Goal: Task Accomplishment & Management: Complete application form

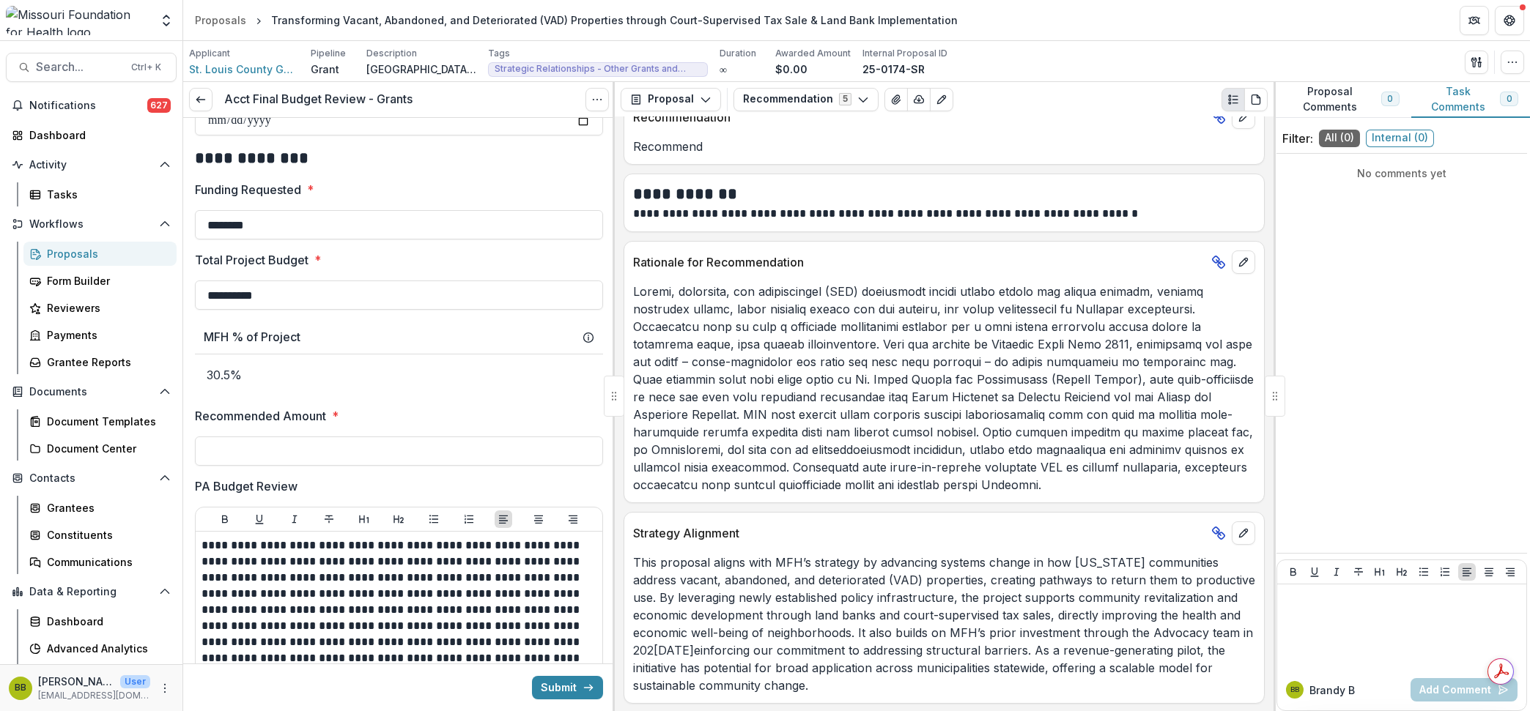
scroll to position [550, 0]
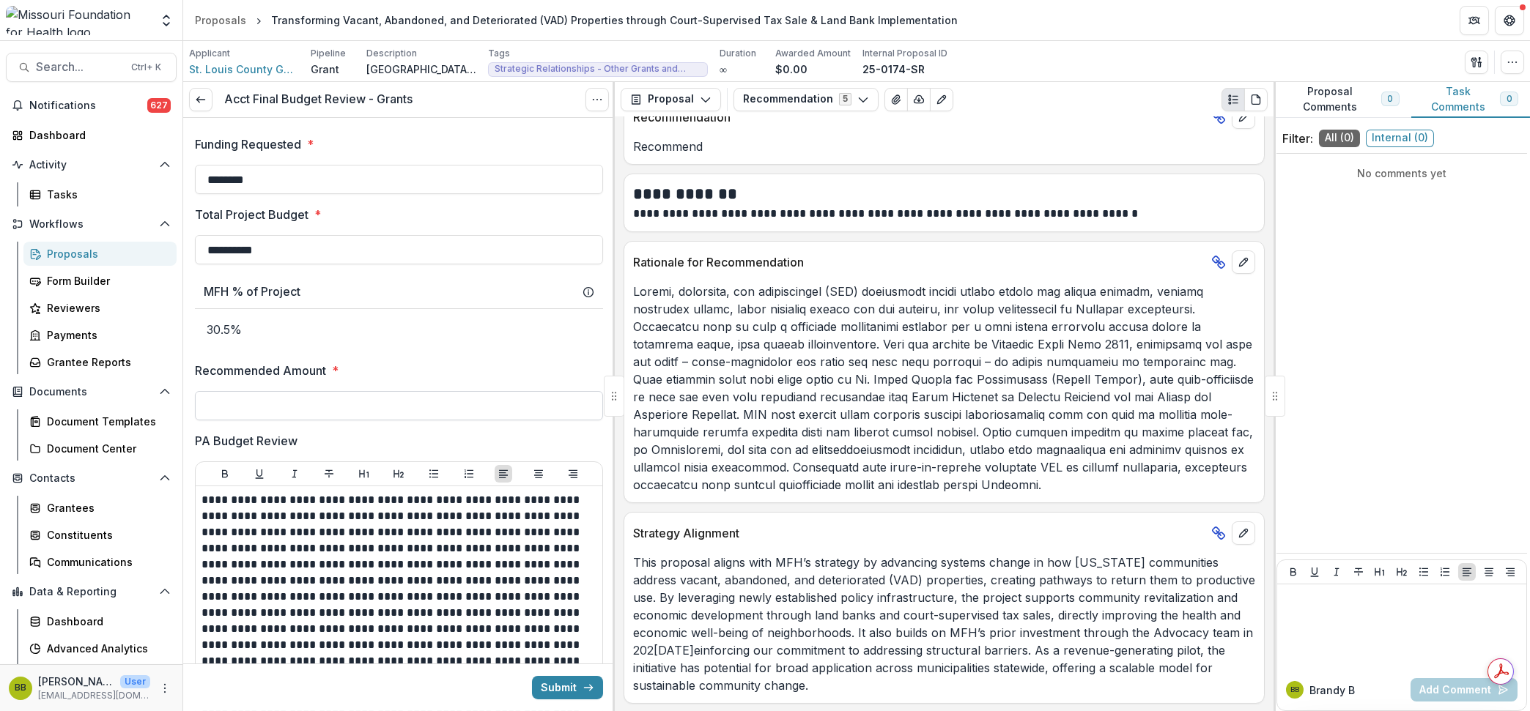
click at [377, 415] on input "Recommended Amount *" at bounding box center [399, 405] width 408 height 29
type input "********"
click at [377, 289] on div "MFH % of Project" at bounding box center [399, 292] width 391 height 14
click at [1474, 51] on button "button" at bounding box center [1476, 62] width 23 height 23
click at [1407, 114] on button "Proposal Files" at bounding box center [1406, 120] width 157 height 24
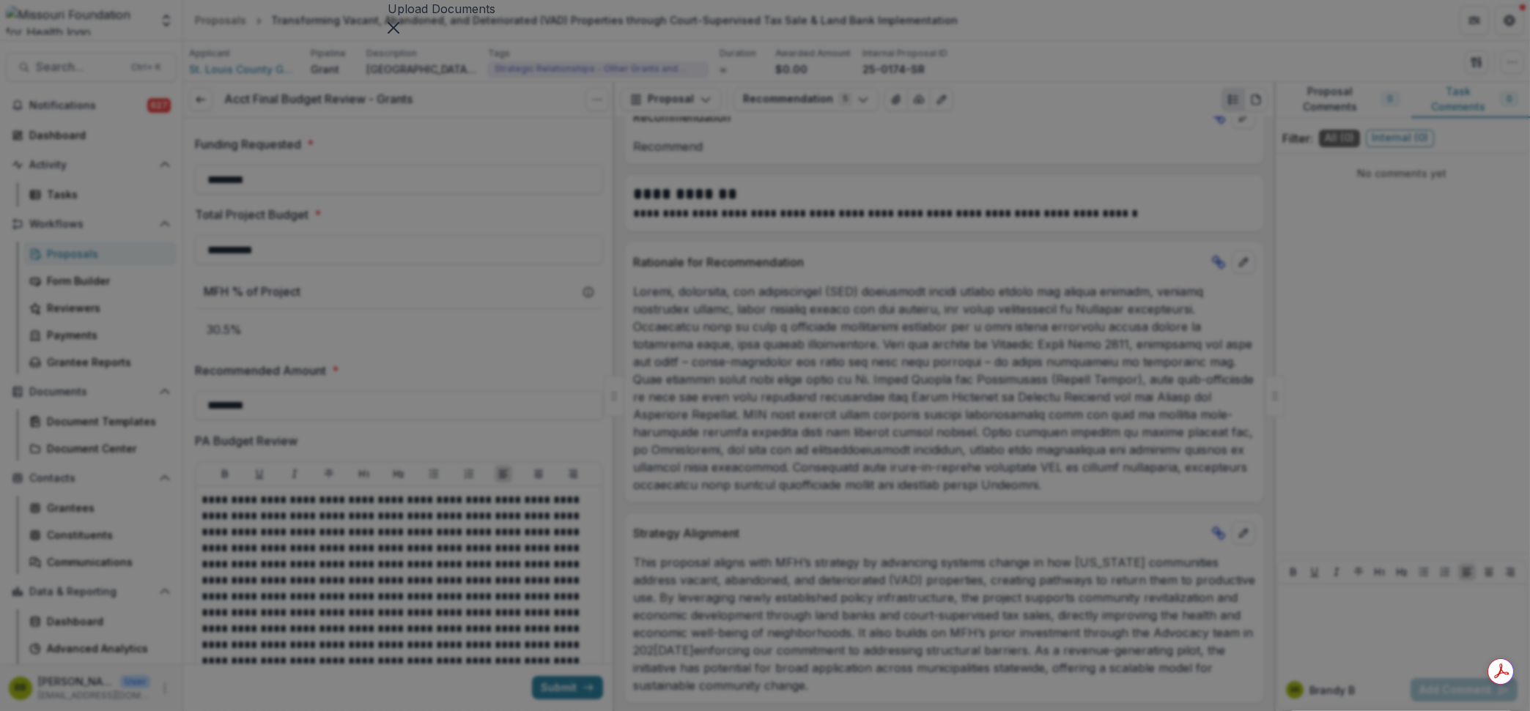
click at [520, 135] on icon at bounding box center [765, 412] width 755 height 755
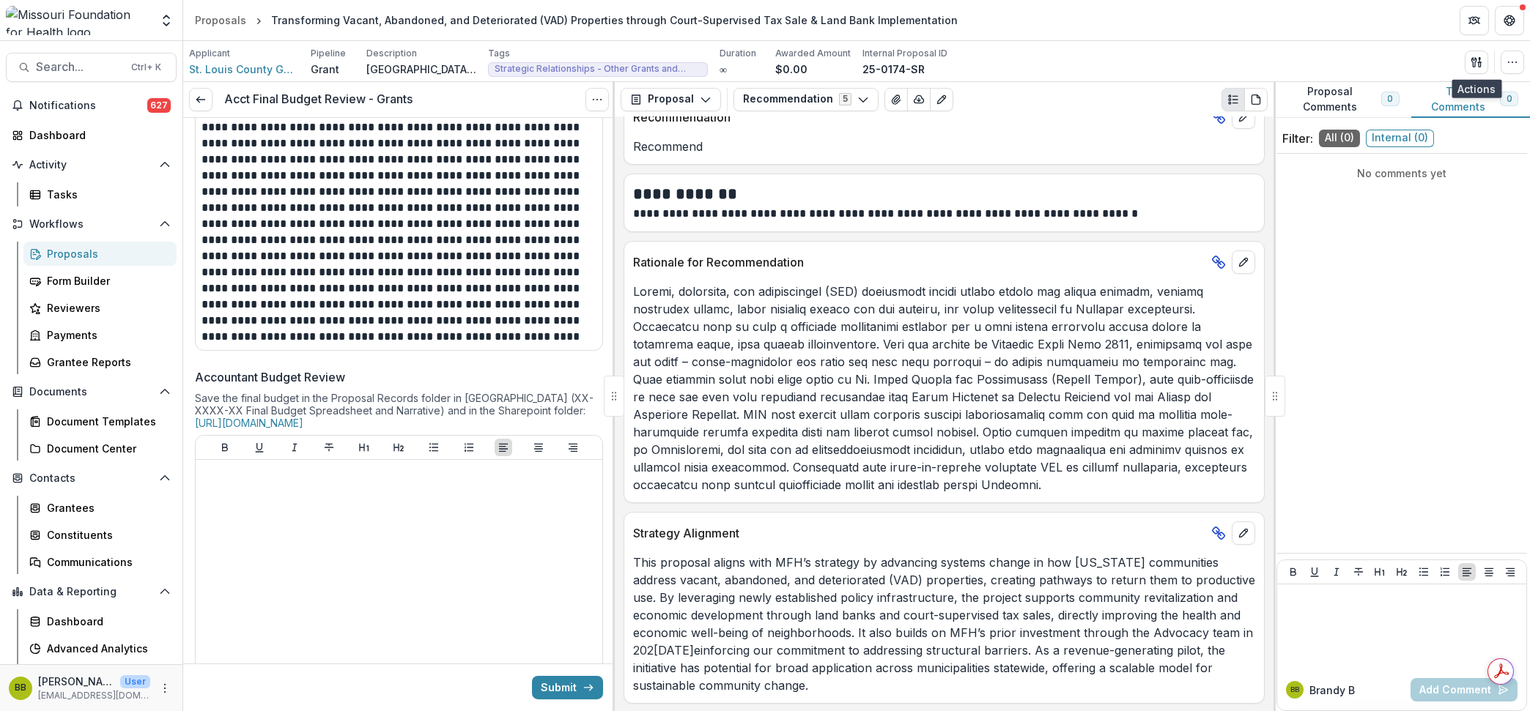
scroll to position [1282, 0]
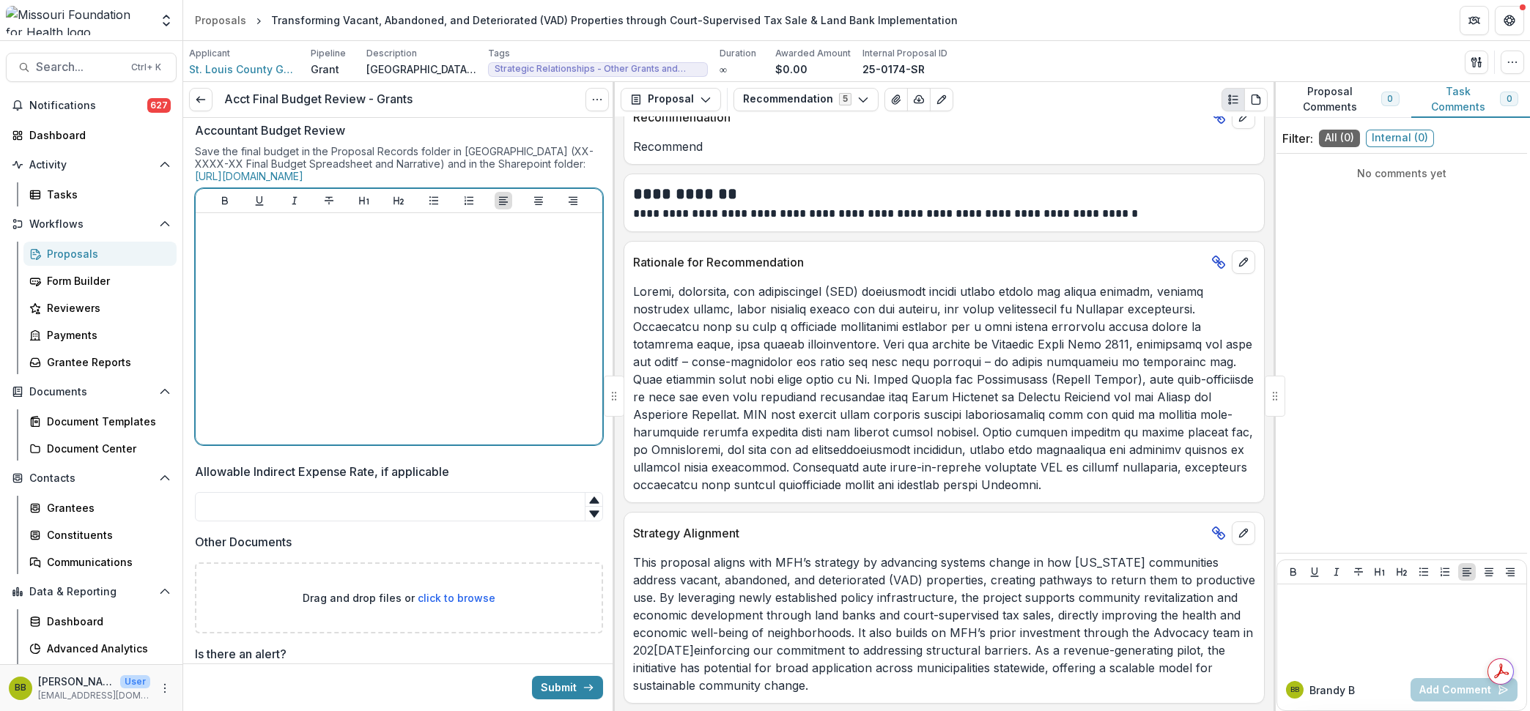
click at [301, 306] on div at bounding box center [399, 329] width 395 height 220
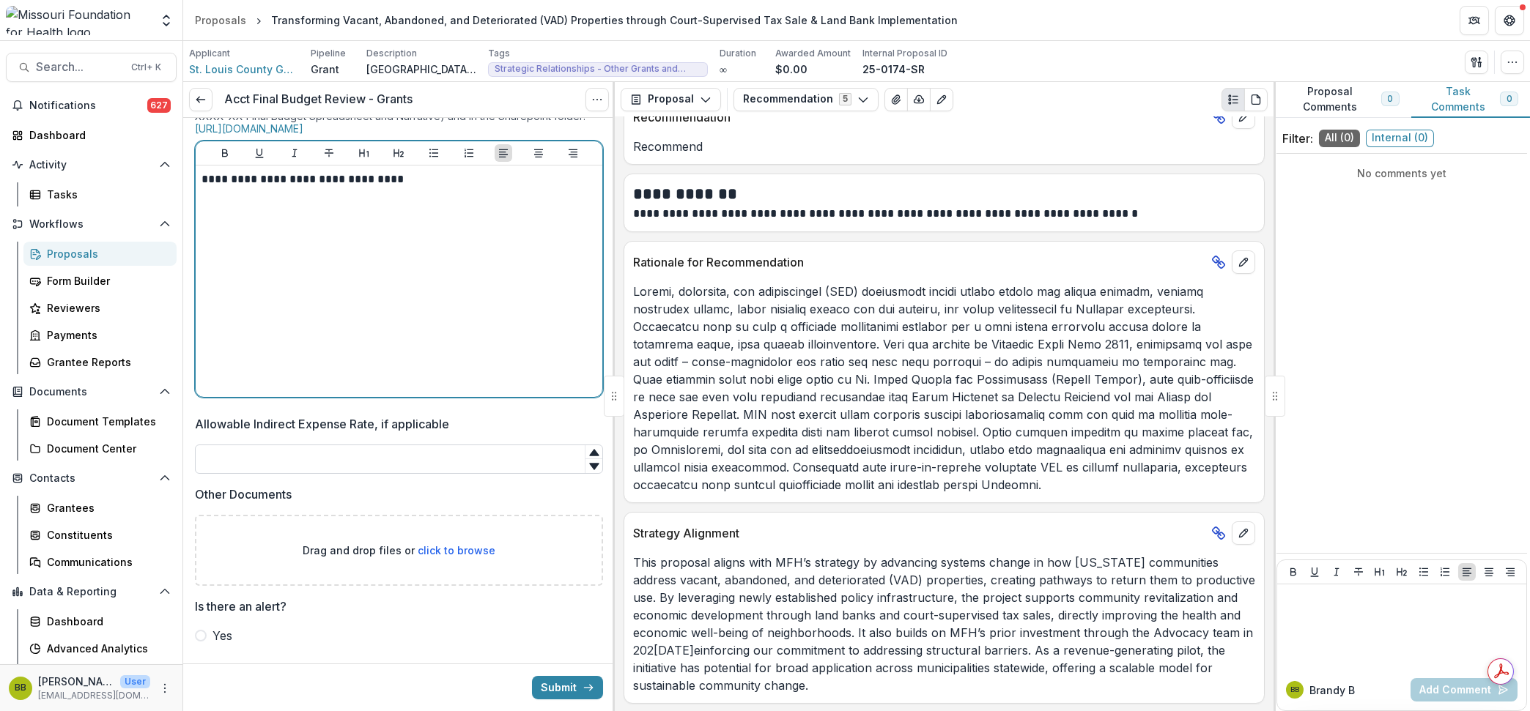
scroll to position [1367, 0]
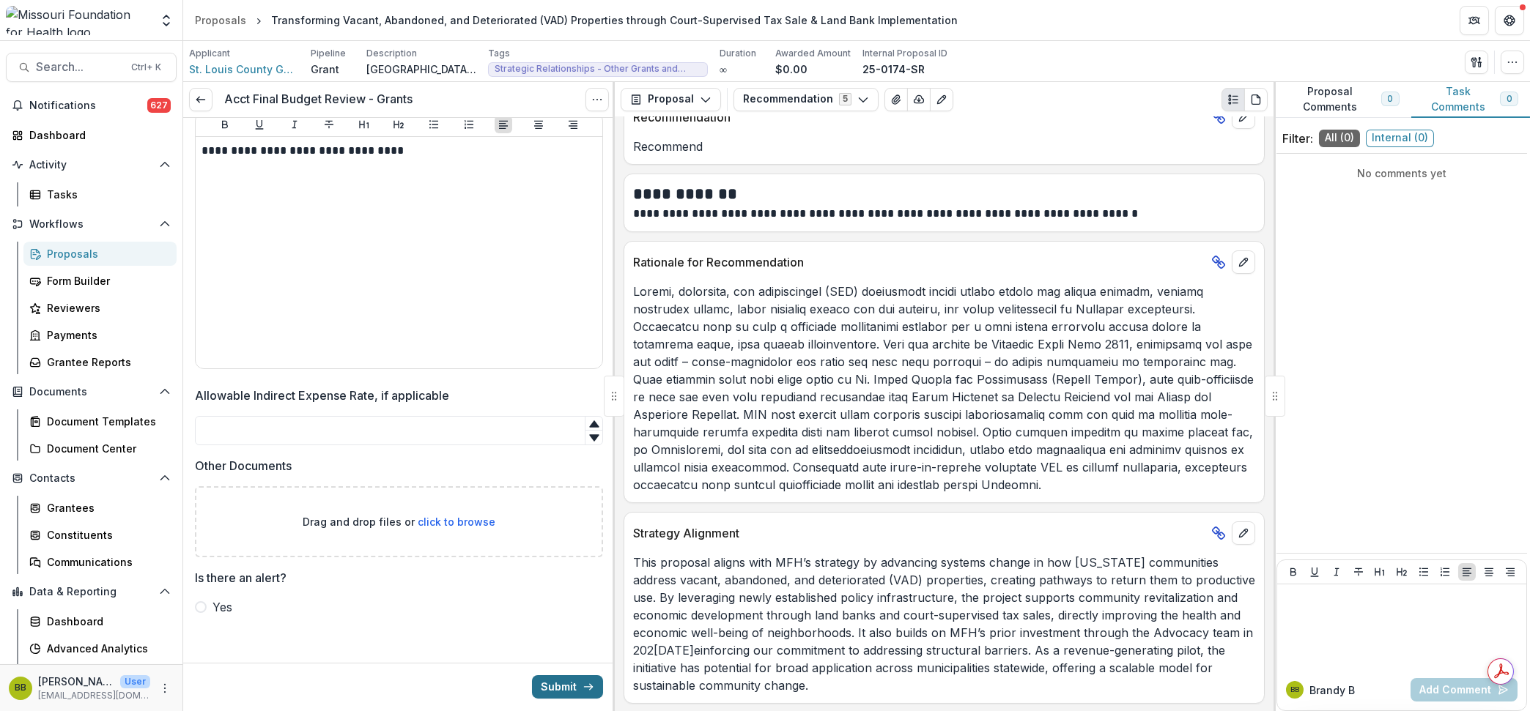
click at [553, 692] on button "Submit" at bounding box center [567, 687] width 71 height 23
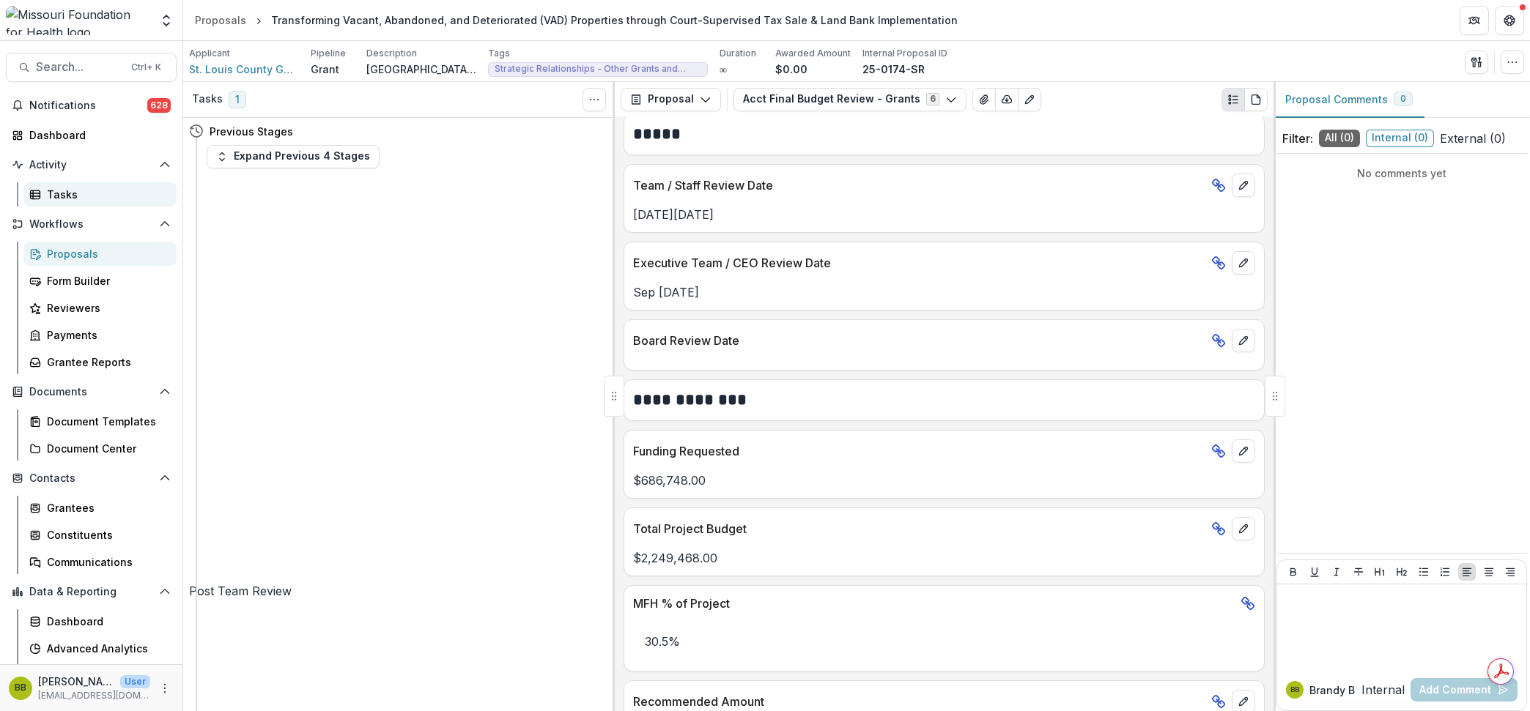
click at [62, 197] on div "Tasks" at bounding box center [106, 194] width 118 height 15
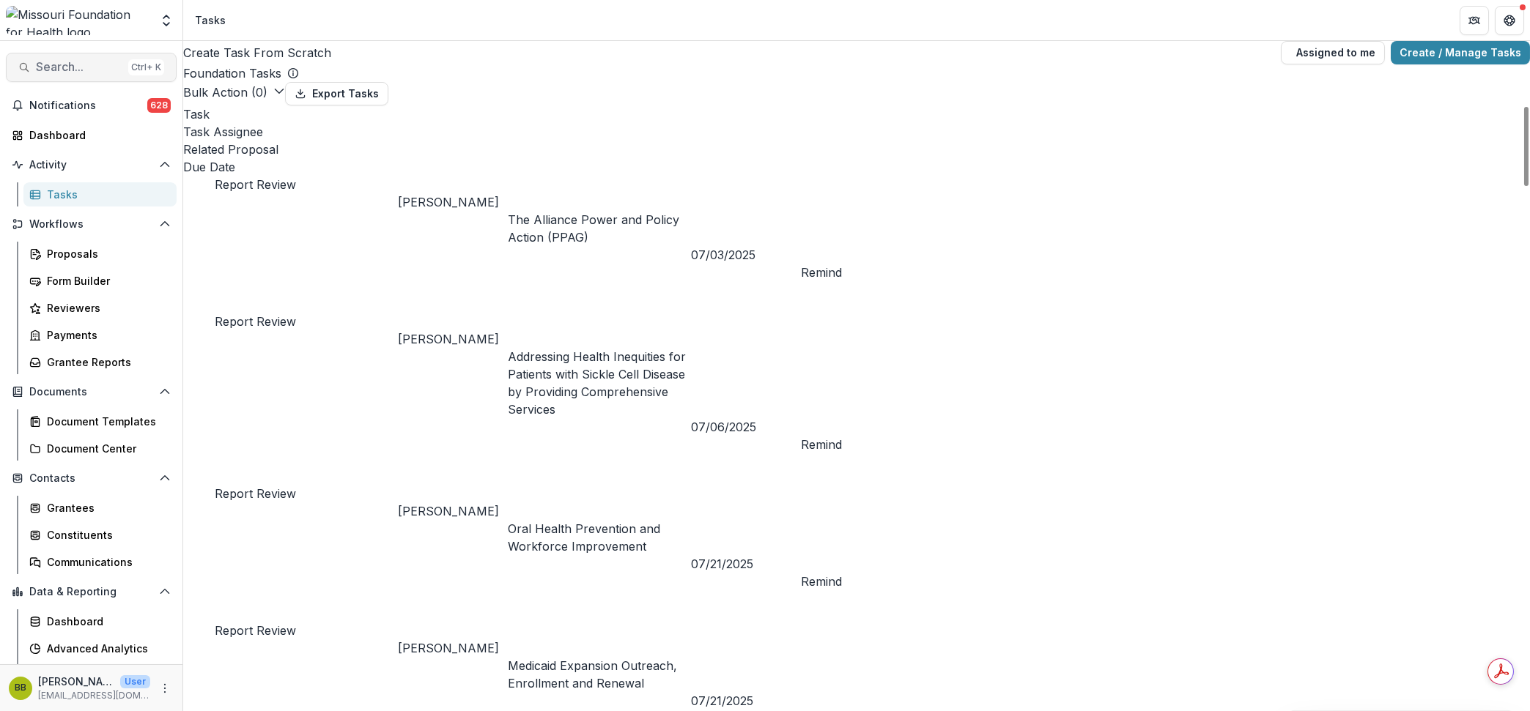
click at [102, 62] on span "Search..." at bounding box center [79, 67] width 86 height 14
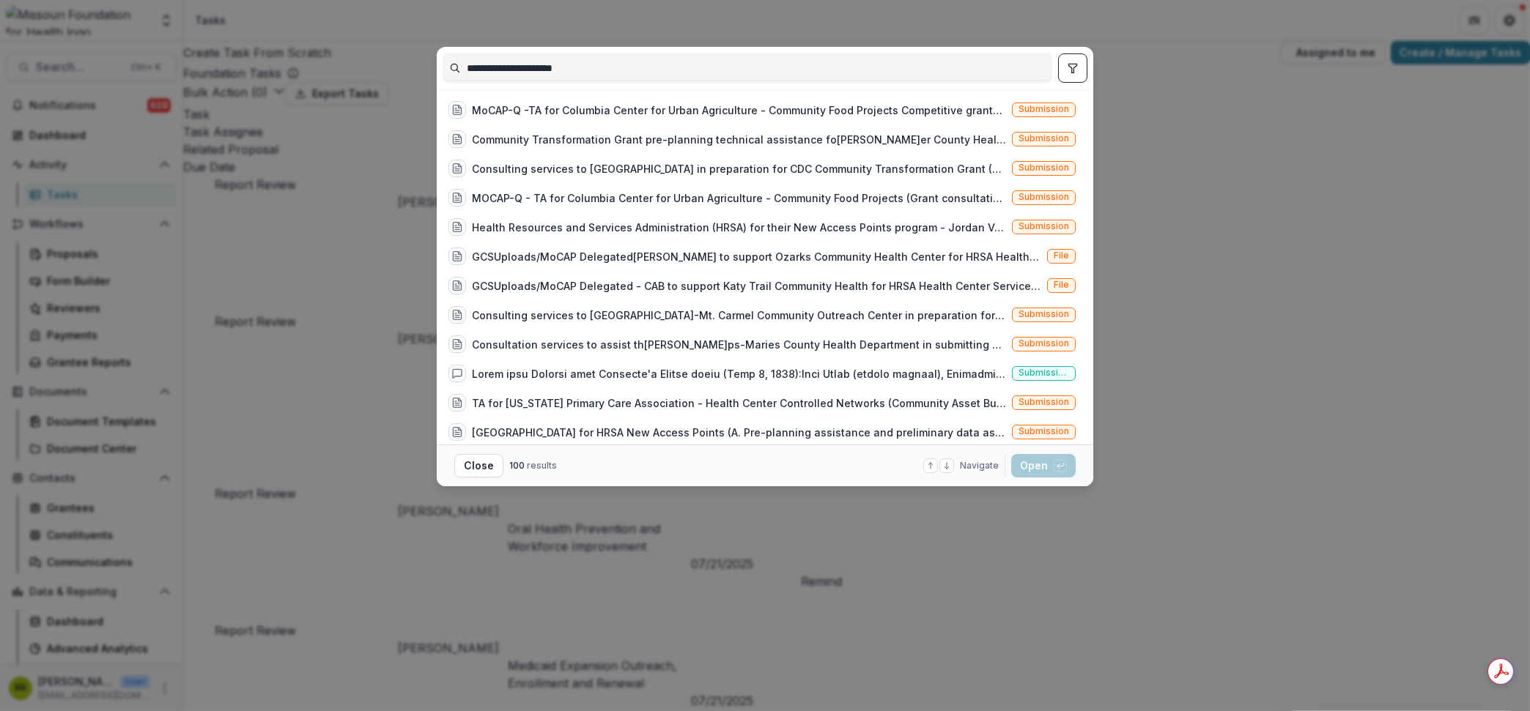
drag, startPoint x: 506, startPoint y: 71, endPoint x: 343, endPoint y: 71, distance: 162.7
click at [343, 71] on div "**********" at bounding box center [765, 355] width 1530 height 711
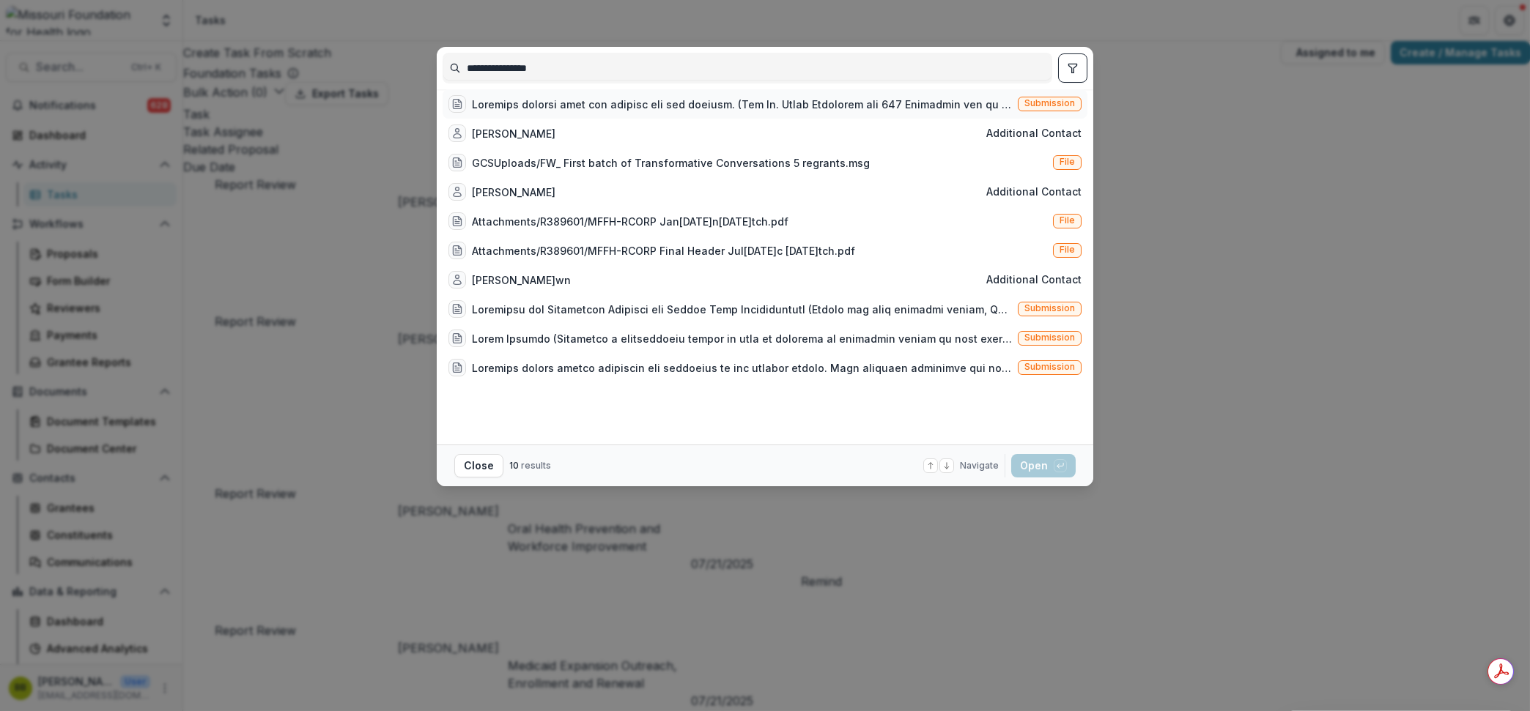
type input "**********"
click at [786, 112] on div at bounding box center [742, 104] width 540 height 15
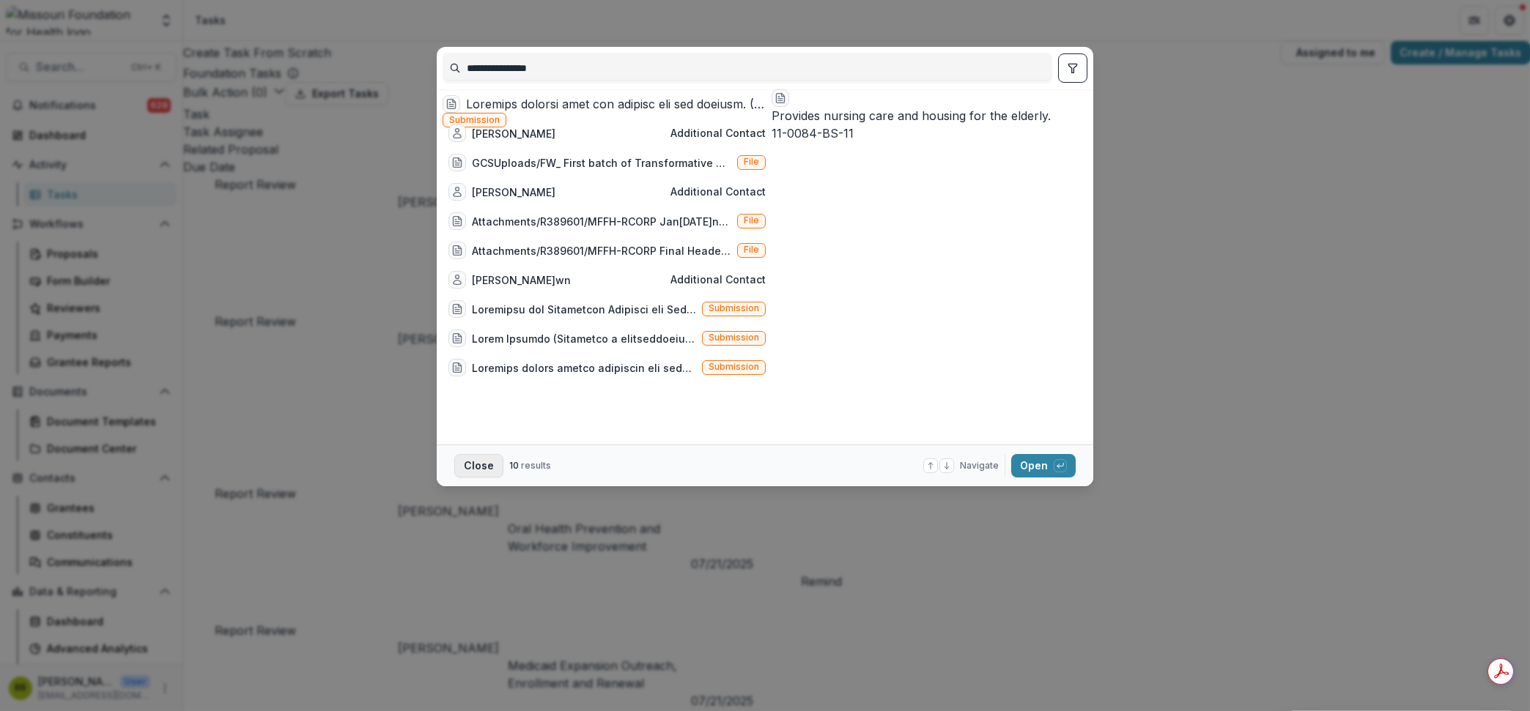
click at [474, 472] on button "Close" at bounding box center [478, 465] width 49 height 23
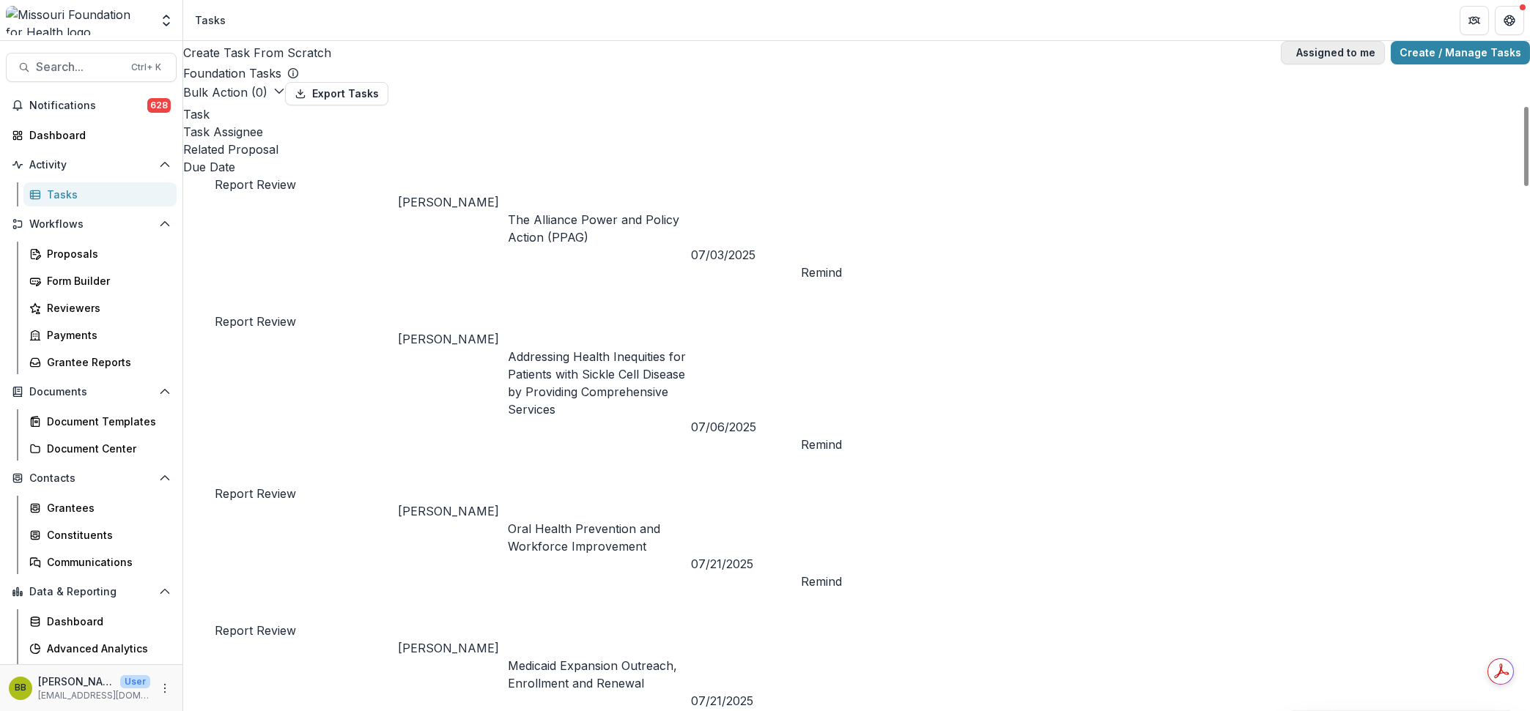
click at [1290, 53] on span "button" at bounding box center [1290, 53] width 0 height 0
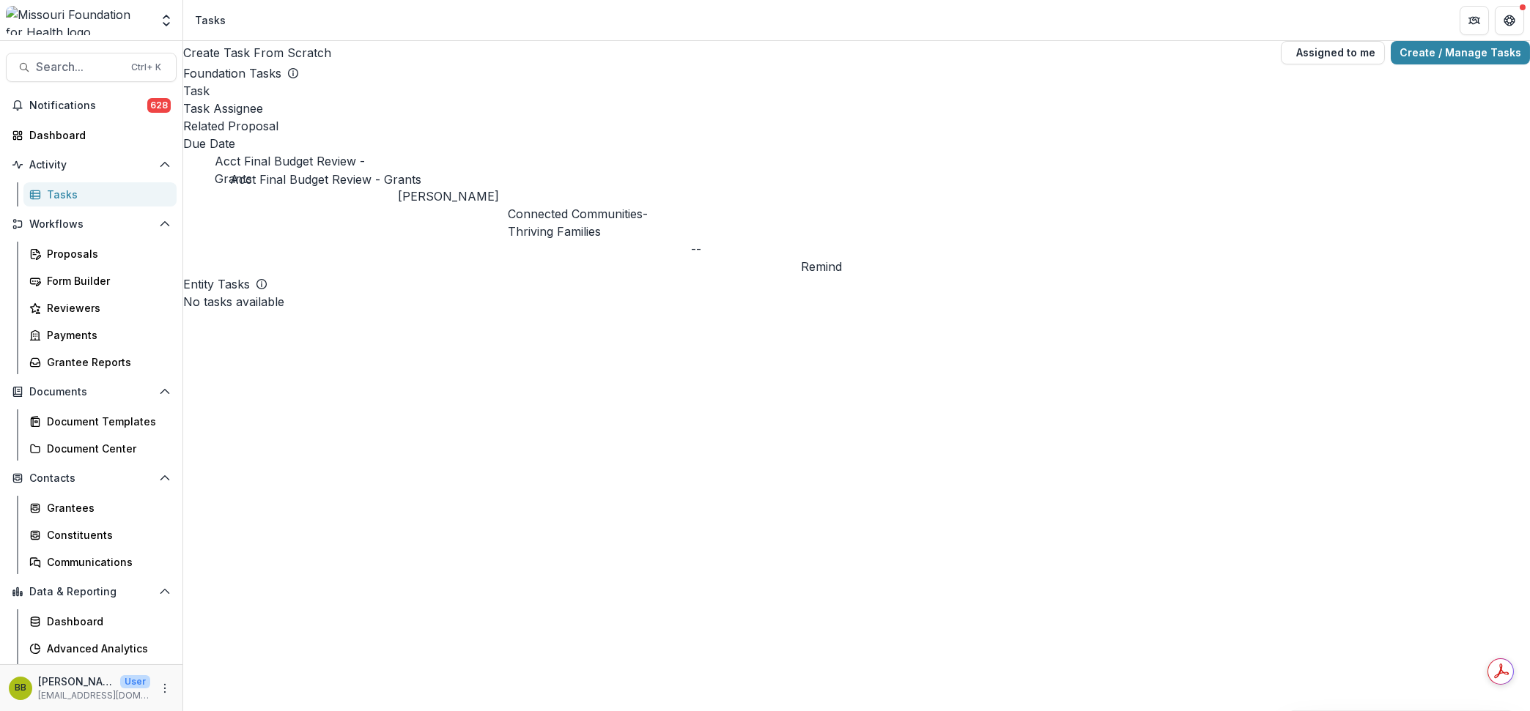
click at [263, 154] on link "Acct Final Budget Review - Grants" at bounding box center [290, 170] width 150 height 32
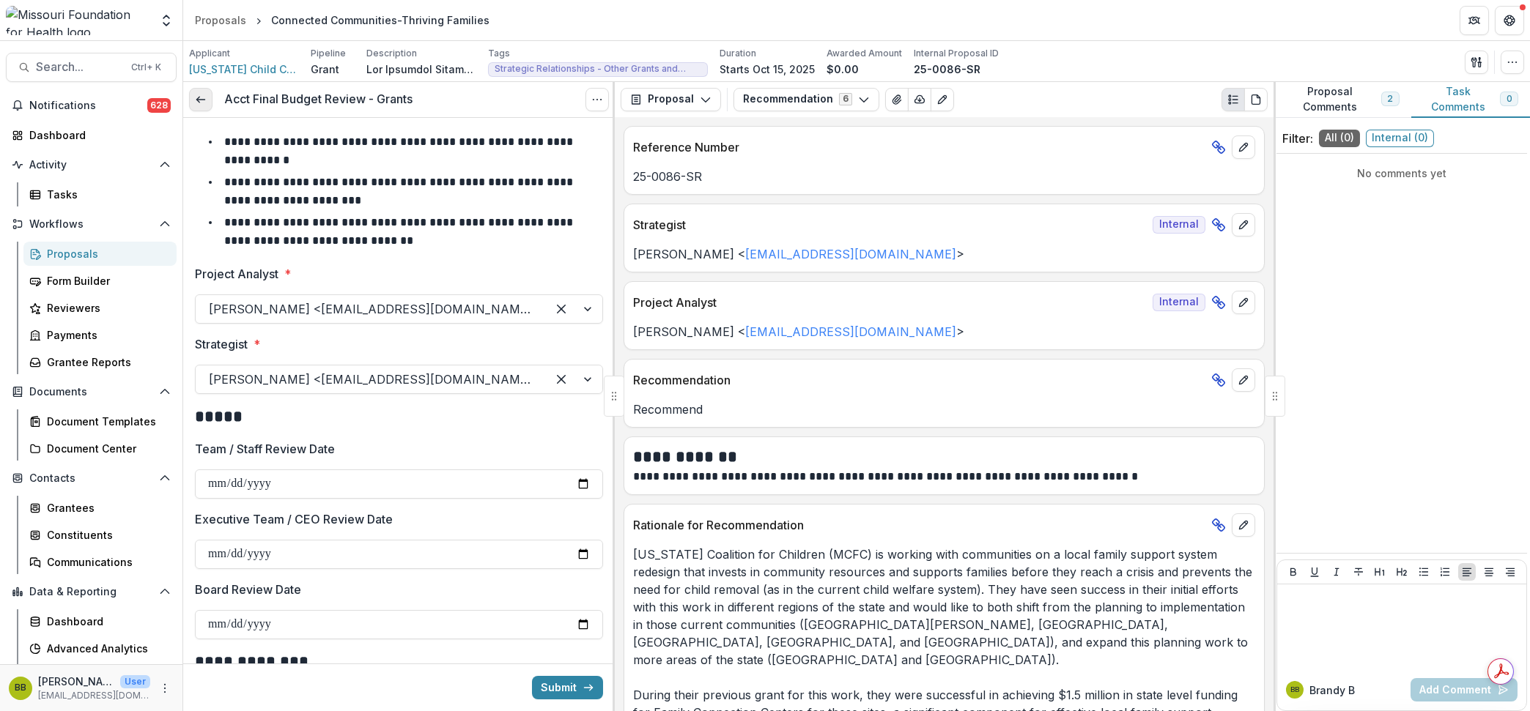
click at [202, 108] on link at bounding box center [200, 99] width 23 height 23
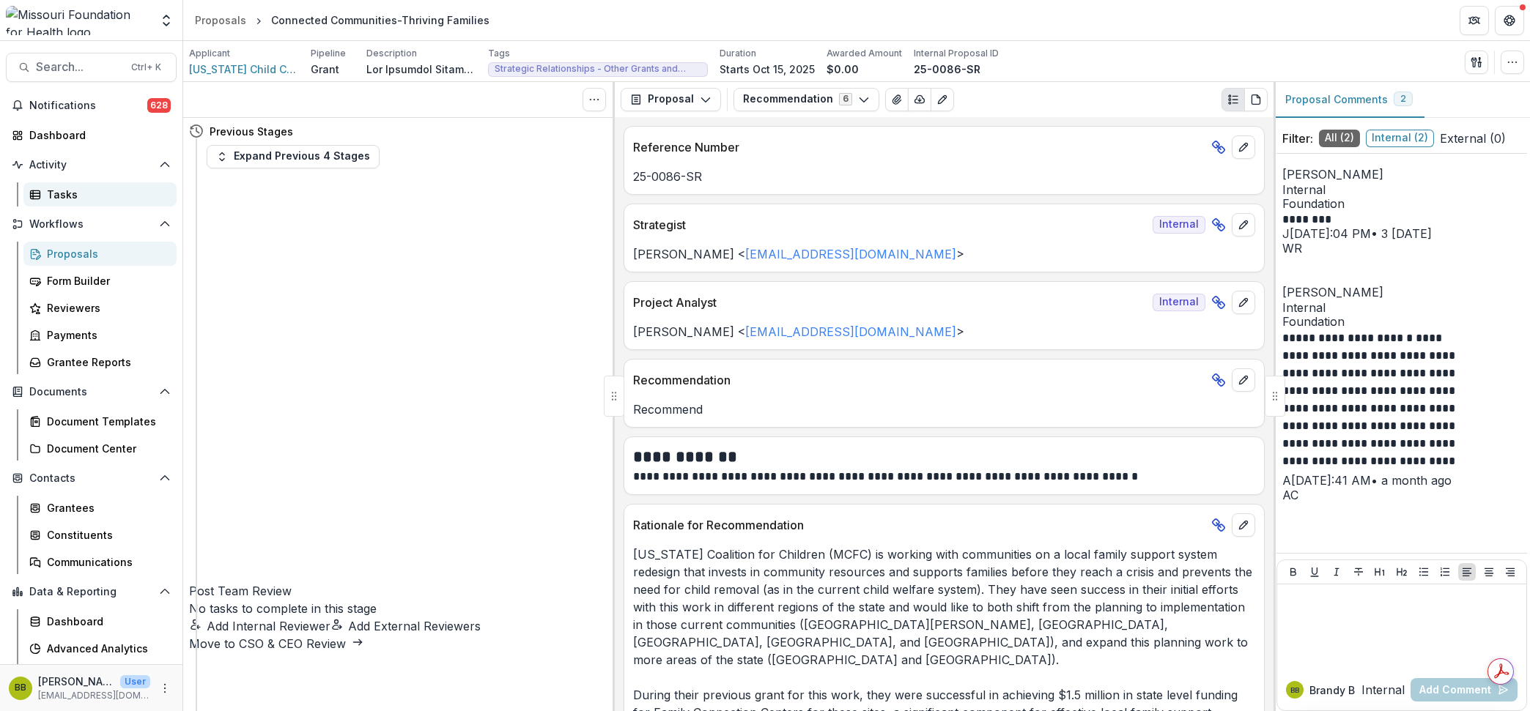
click at [63, 196] on div "Tasks" at bounding box center [106, 194] width 118 height 15
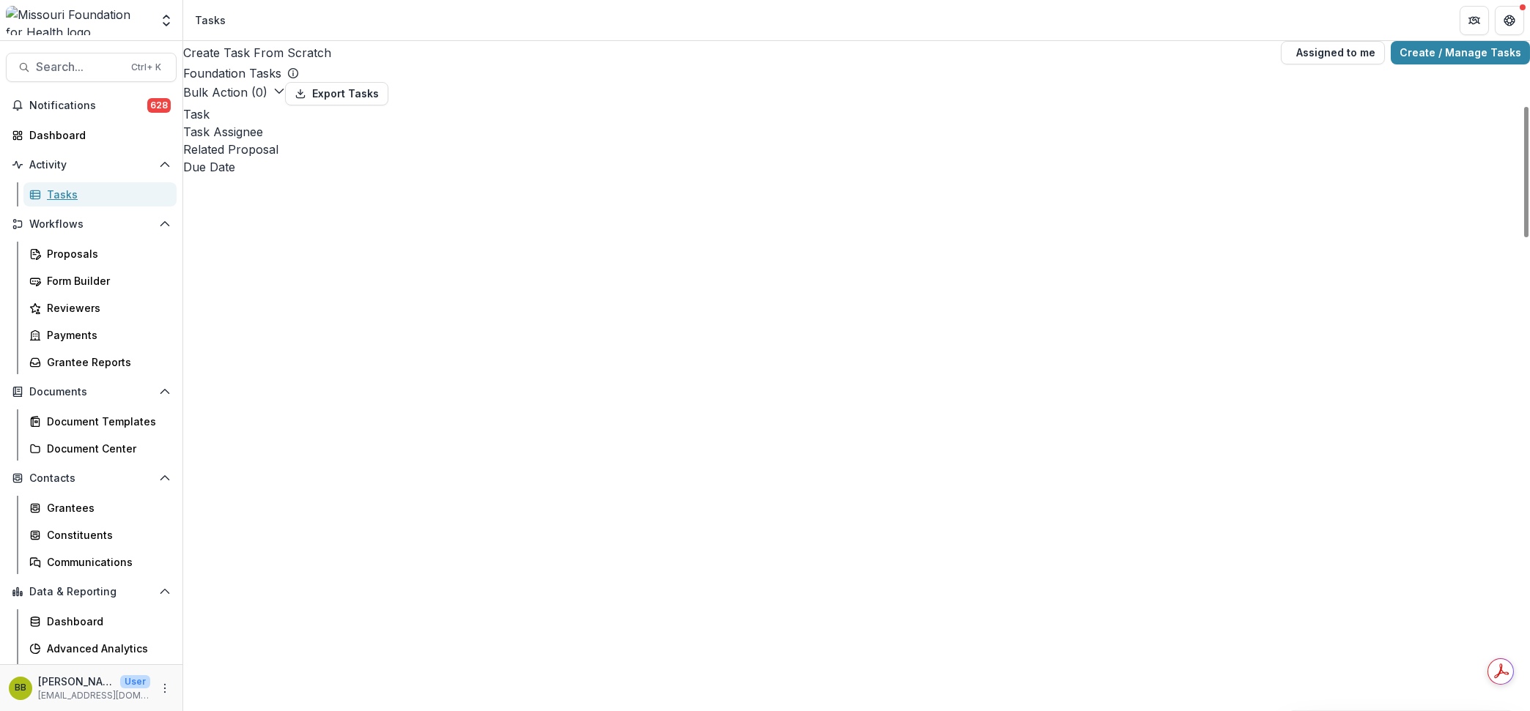
scroll to position [2107, 0]
click at [93, 58] on button "Search... Ctrl + K" at bounding box center [91, 67] width 171 height 29
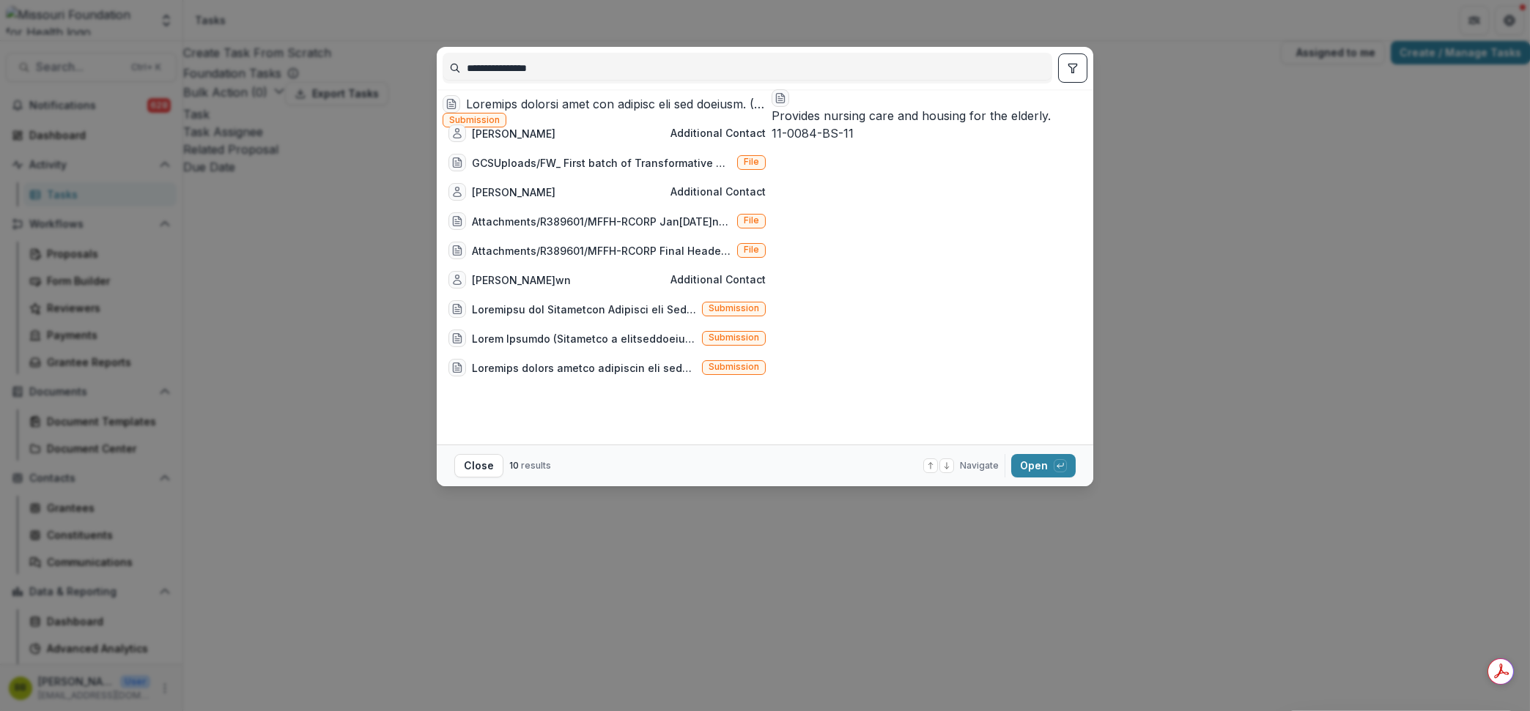
drag, startPoint x: 529, startPoint y: 66, endPoint x: 392, endPoint y: 54, distance: 137.5
click at [391, 57] on div "**********" at bounding box center [765, 355] width 1530 height 711
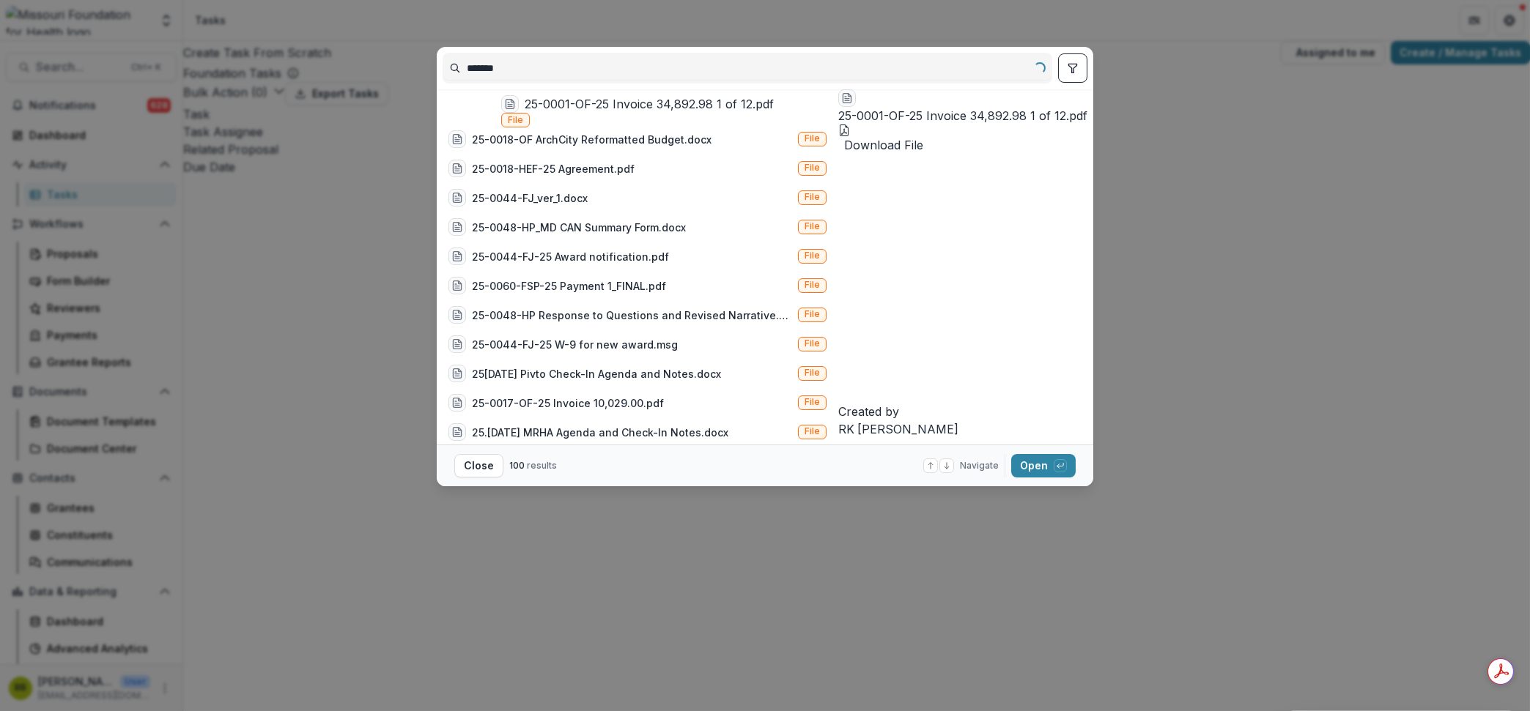
type input "*******"
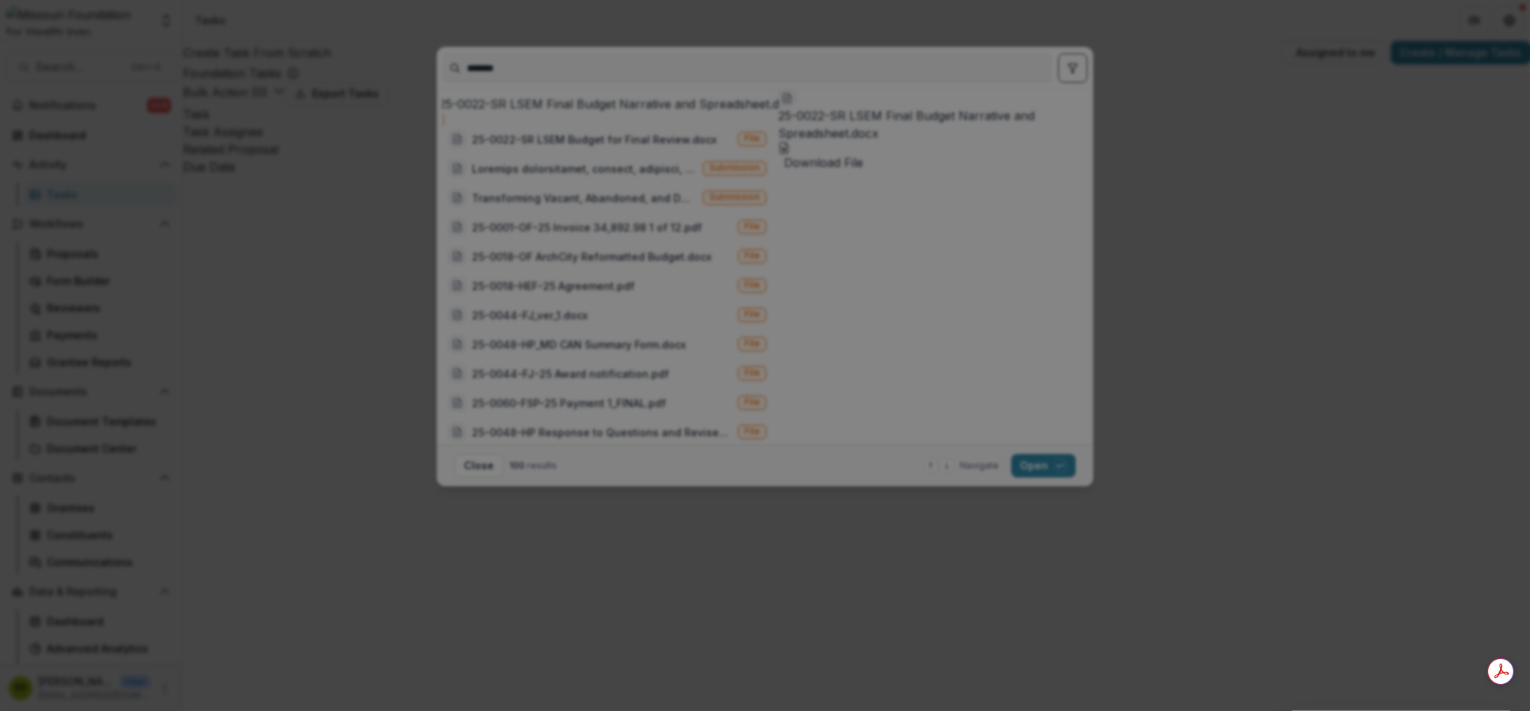
click at [12, 711] on button "Close" at bounding box center [6, 720] width 12 height 18
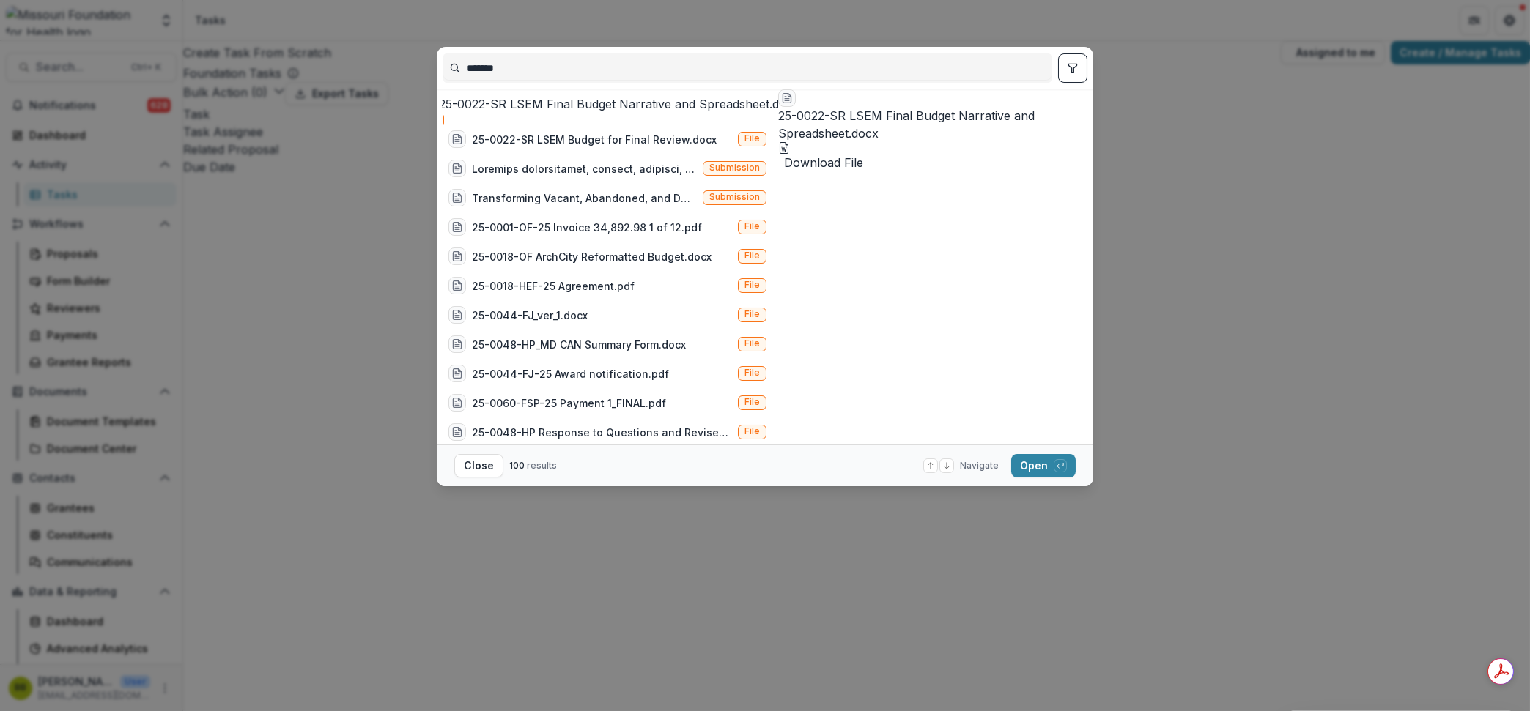
click at [1072, 67] on icon "toggle filters" at bounding box center [1073, 68] width 12 height 12
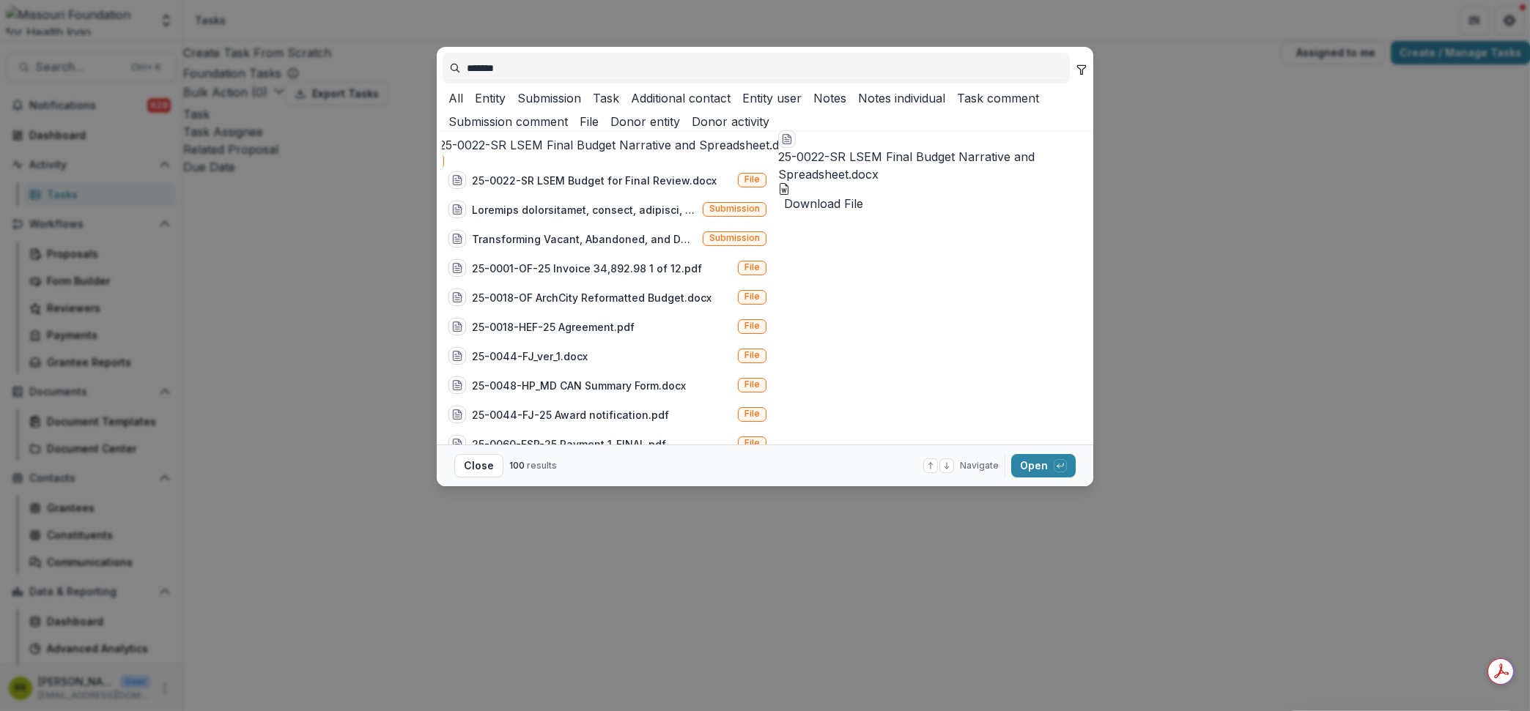
click at [581, 106] on button "Submission" at bounding box center [546, 98] width 70 height 18
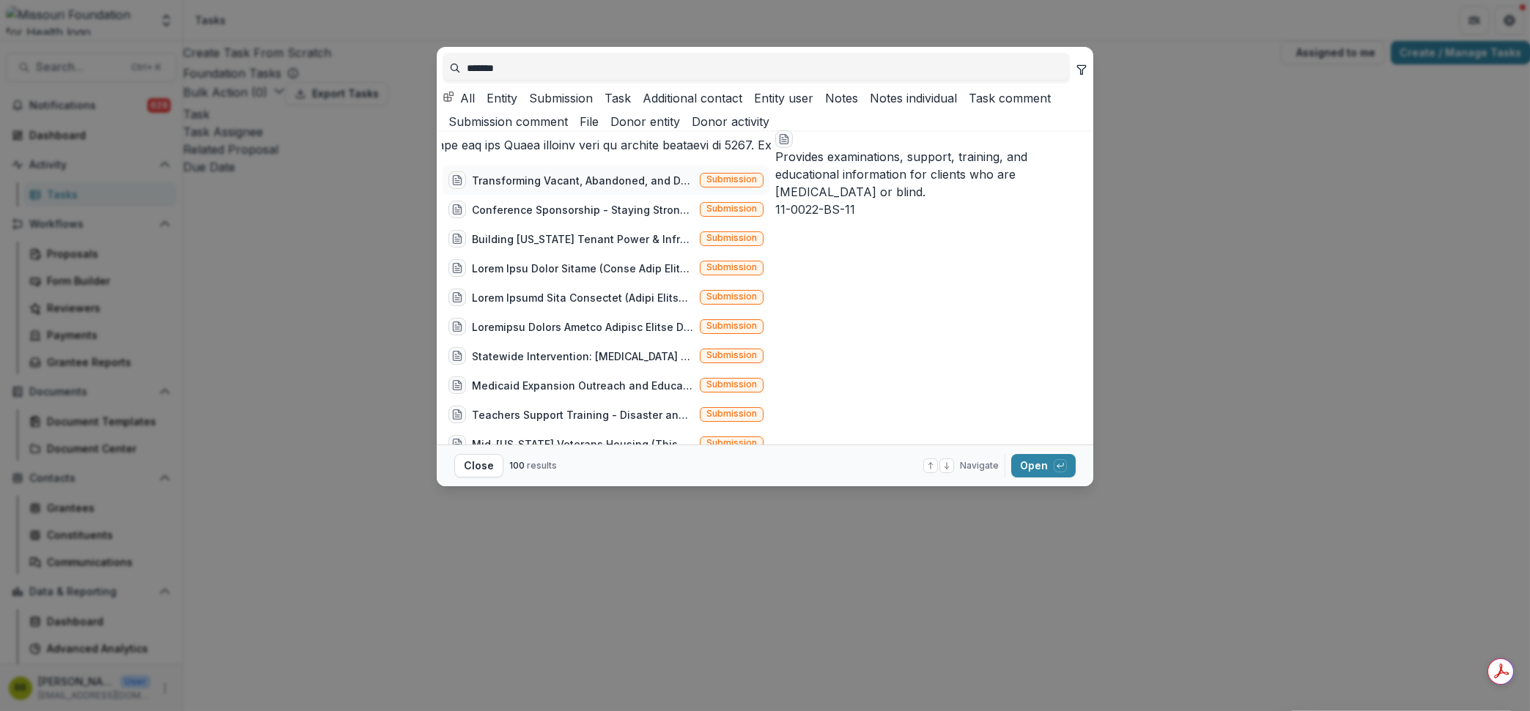
click at [535, 195] on div "Transforming Vacant, Abandoned, and Deteriorated (VAD) Properties through Court…" at bounding box center [606, 180] width 327 height 29
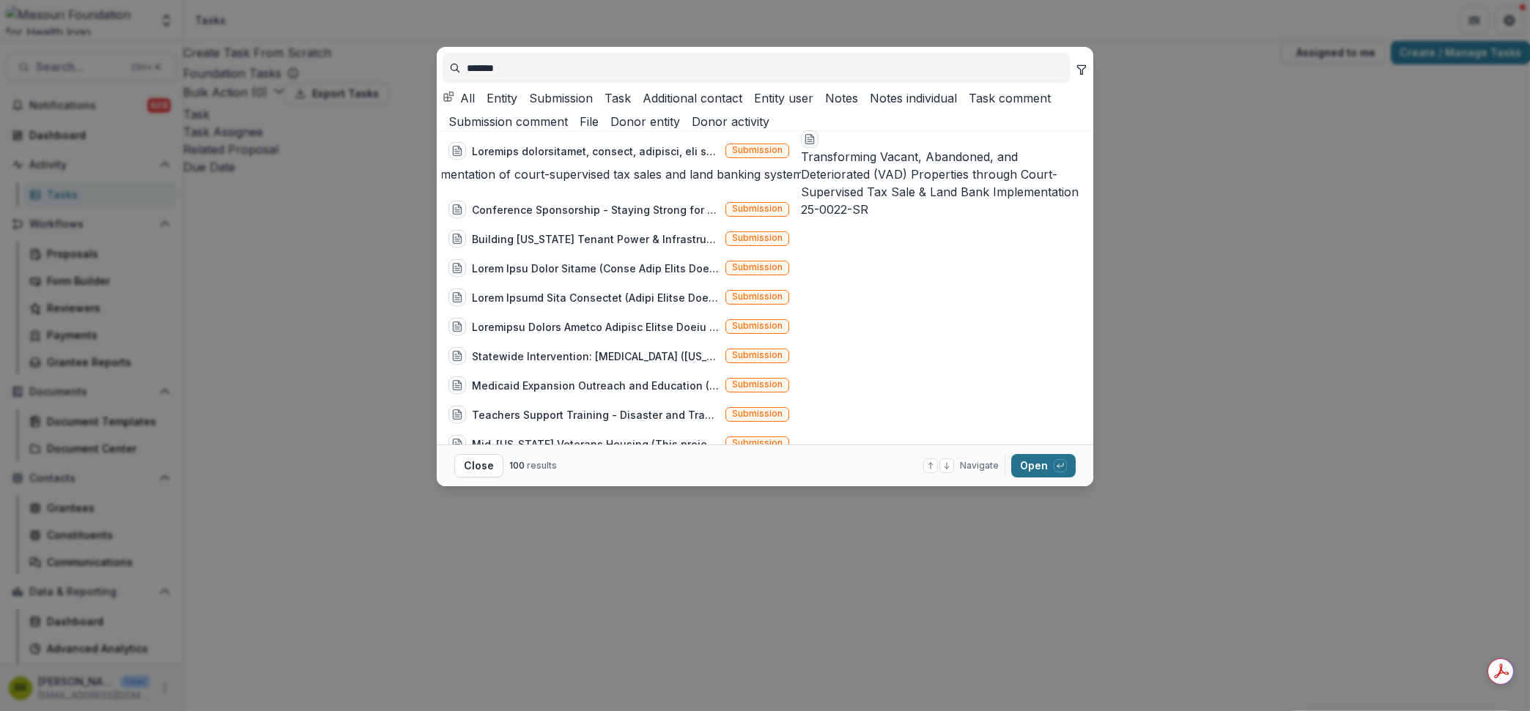
click at [1037, 467] on button "Open with enter key" at bounding box center [1043, 465] width 64 height 23
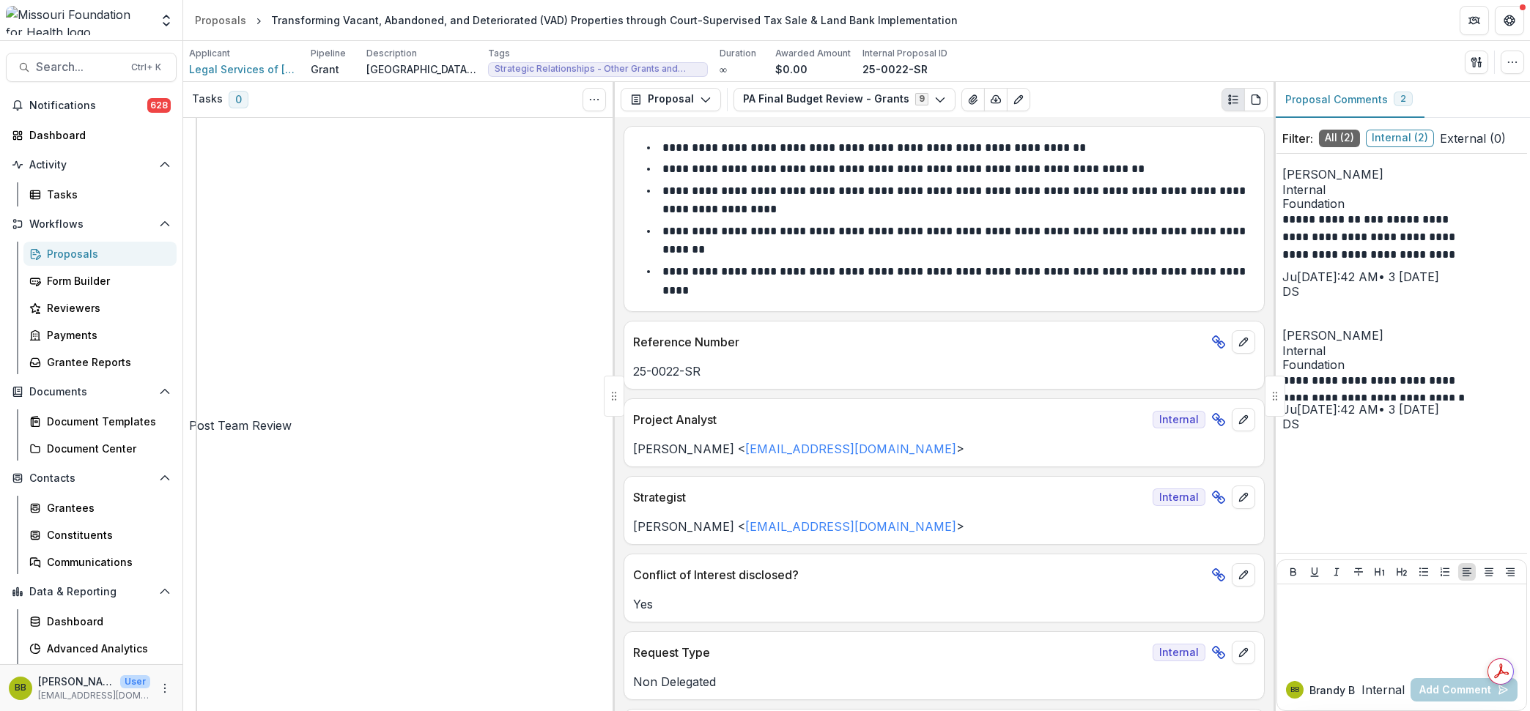
scroll to position [183, 0]
click at [1385, 133] on span "Internal ( 2 )" at bounding box center [1400, 139] width 68 height 18
click at [1338, 131] on span "All ( 2 )" at bounding box center [1336, 139] width 34 height 18
click at [1361, 692] on p "Internal" at bounding box center [1382, 690] width 43 height 18
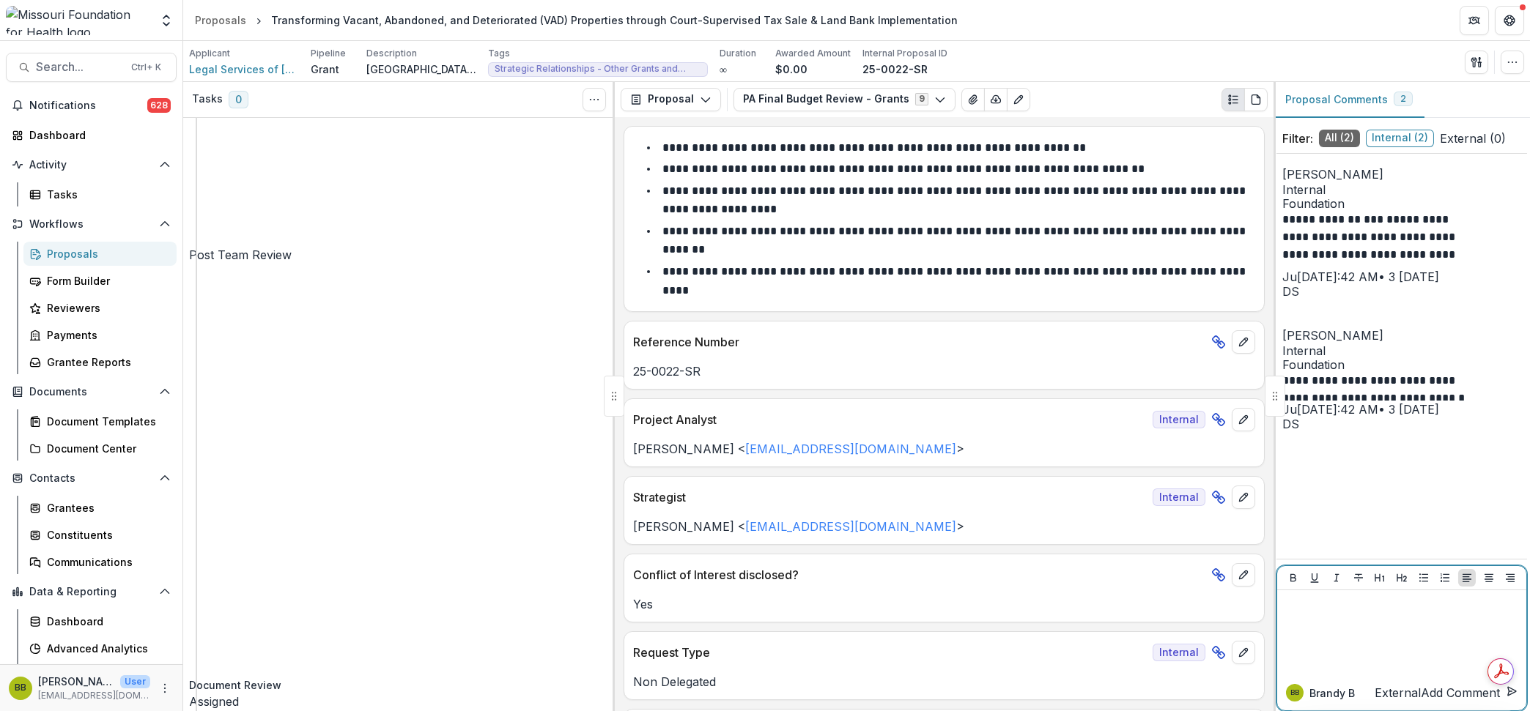
scroll to position [366, 0]
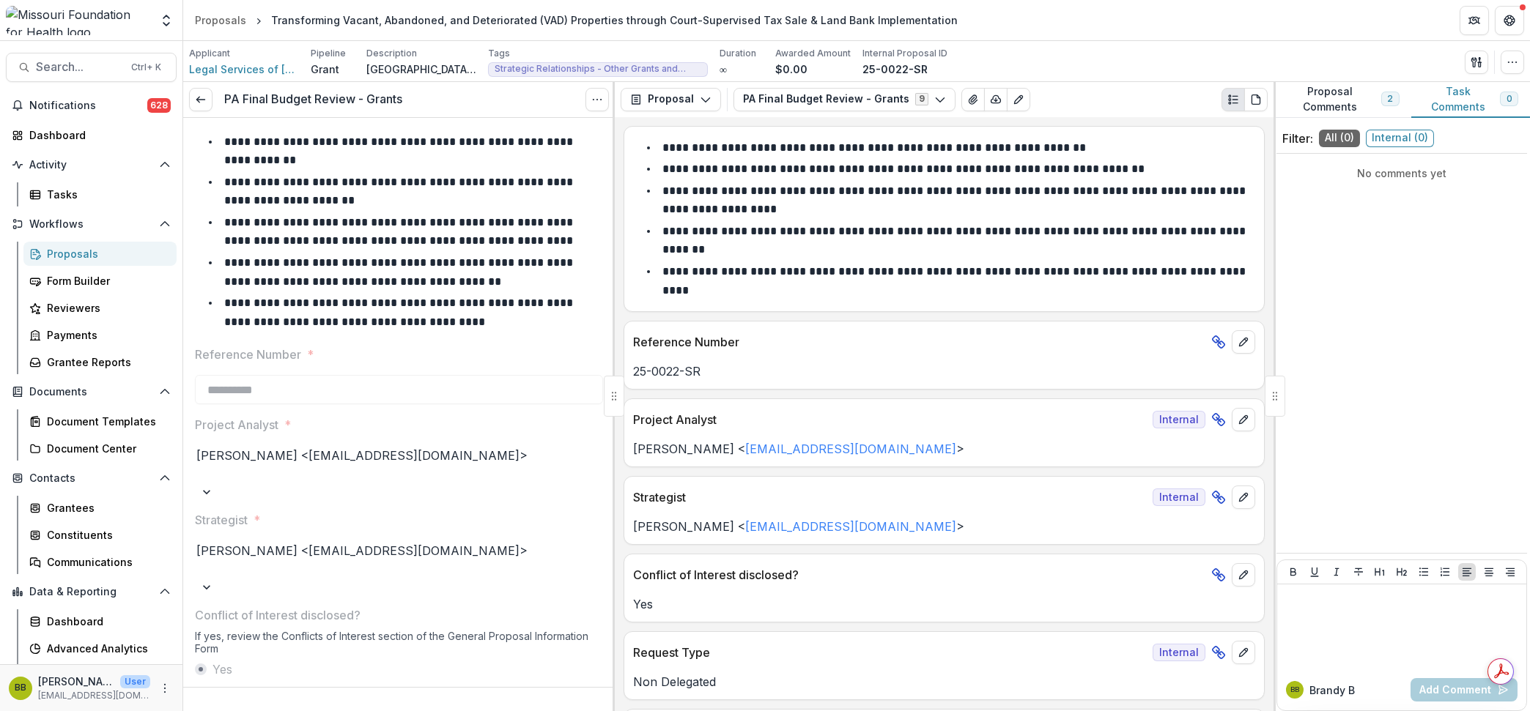
click at [1359, 95] on button "Proposal Comments 2" at bounding box center [1343, 100] width 138 height 36
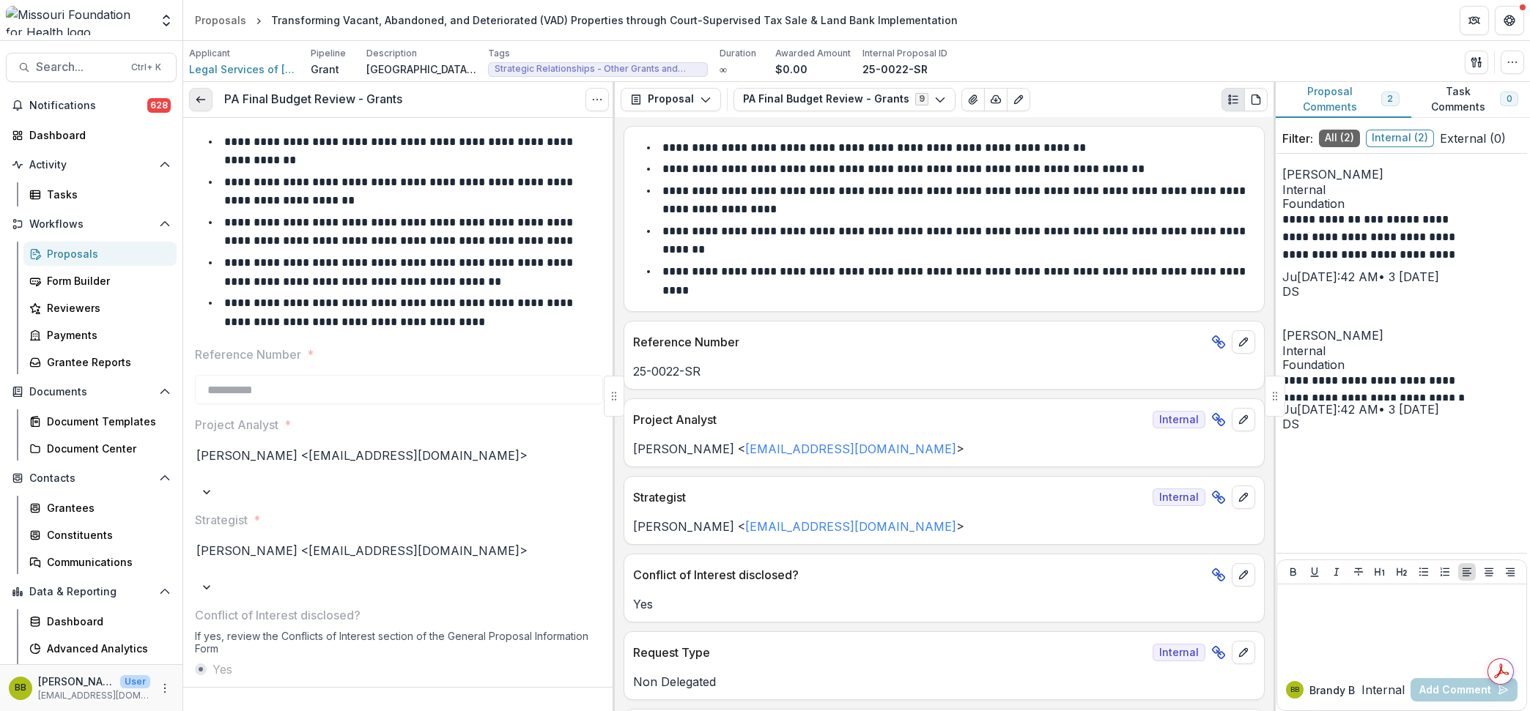
click at [208, 103] on link at bounding box center [200, 99] width 23 height 23
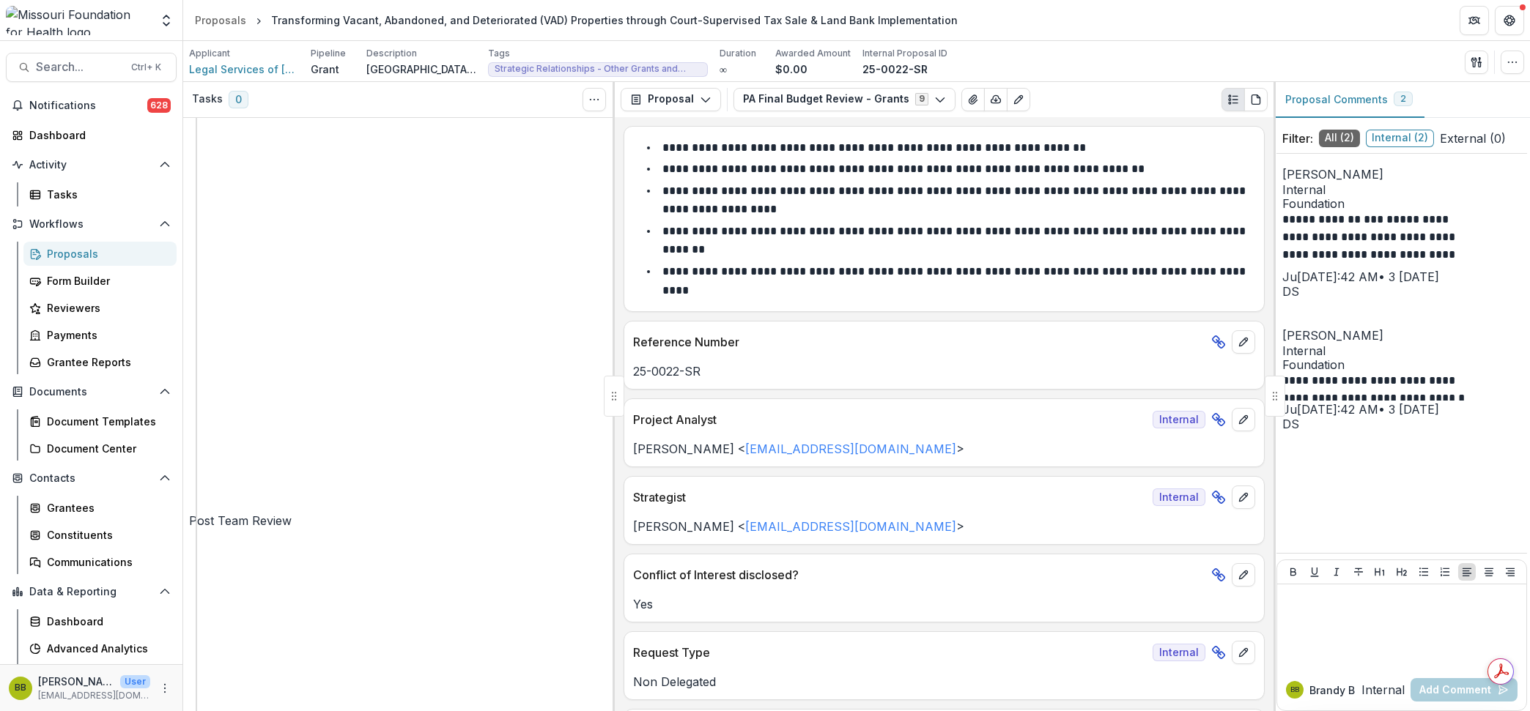
scroll to position [183, 0]
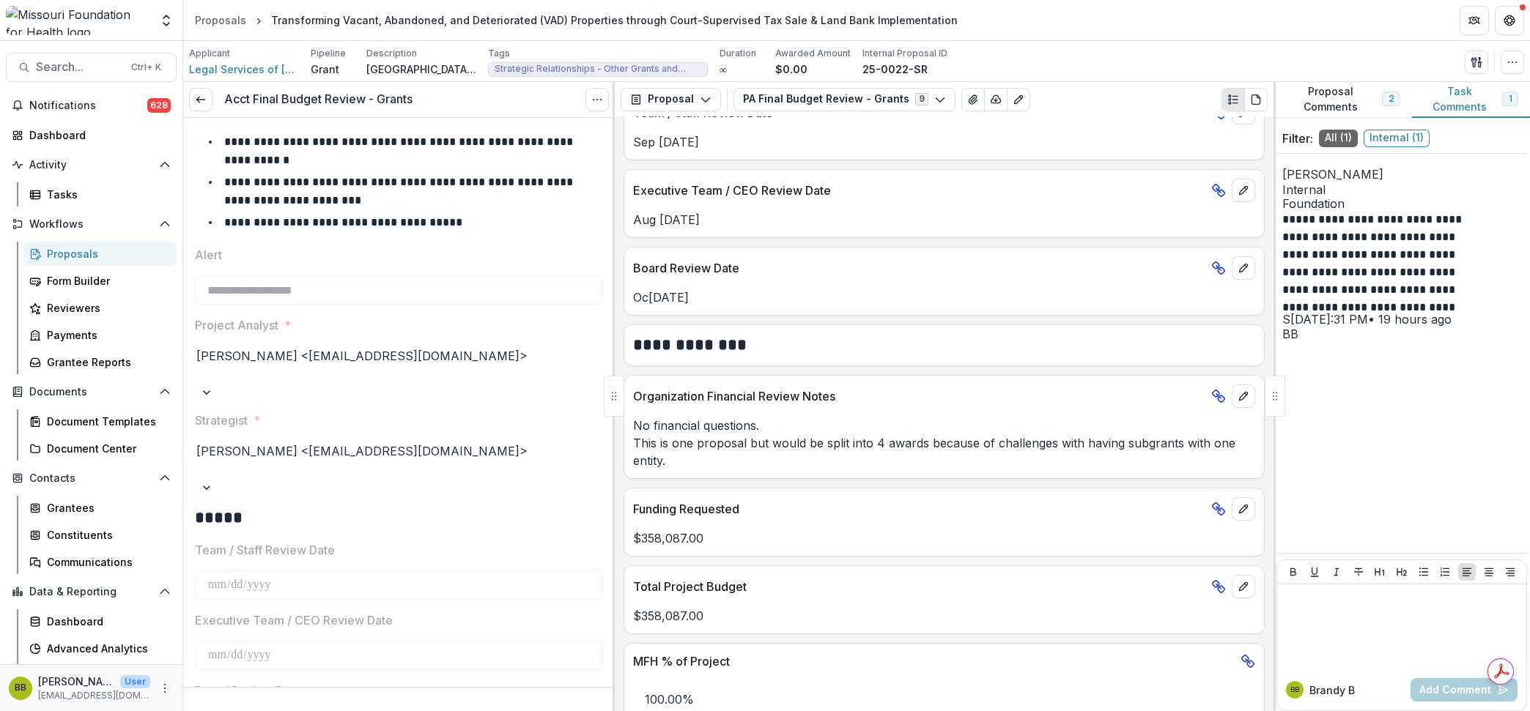
scroll to position [1008, 0]
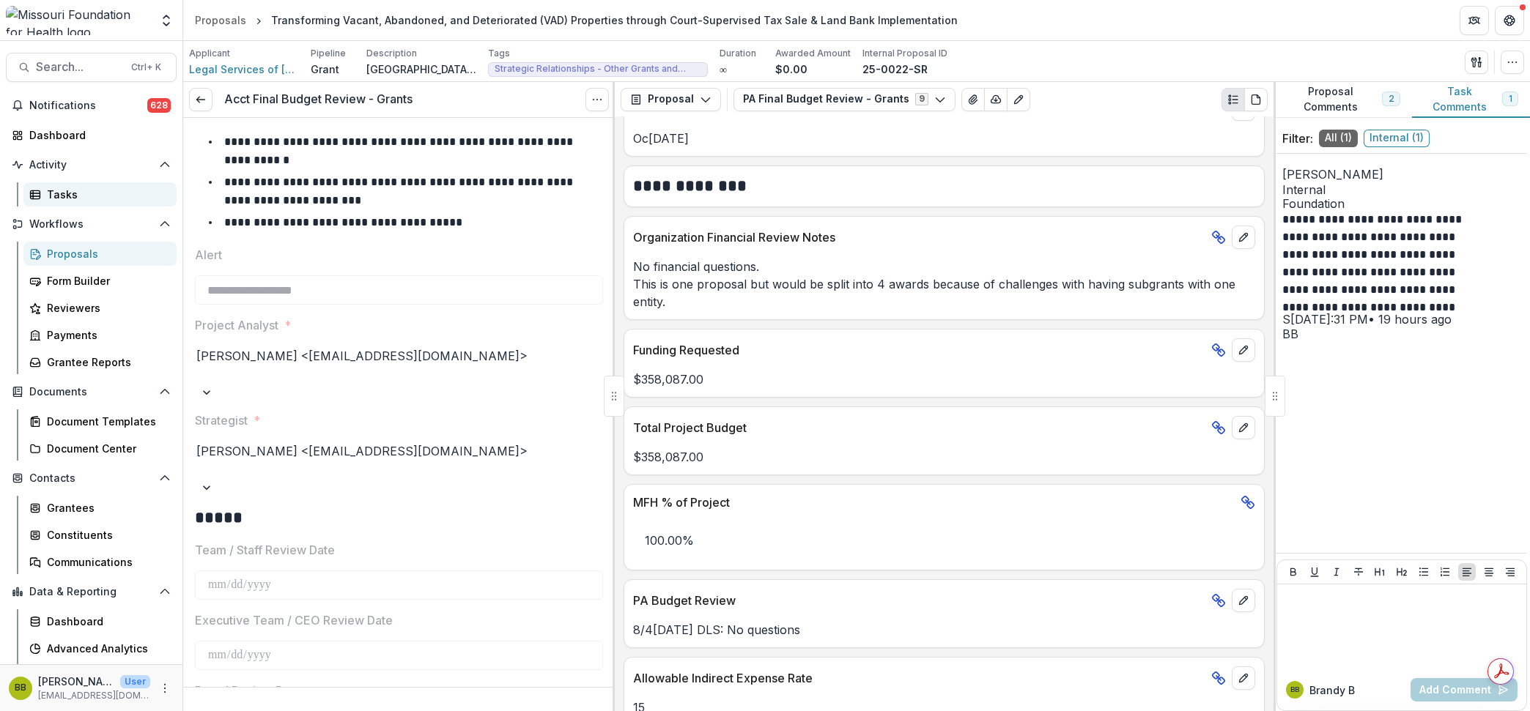
click at [50, 188] on div "Tasks" at bounding box center [106, 194] width 118 height 15
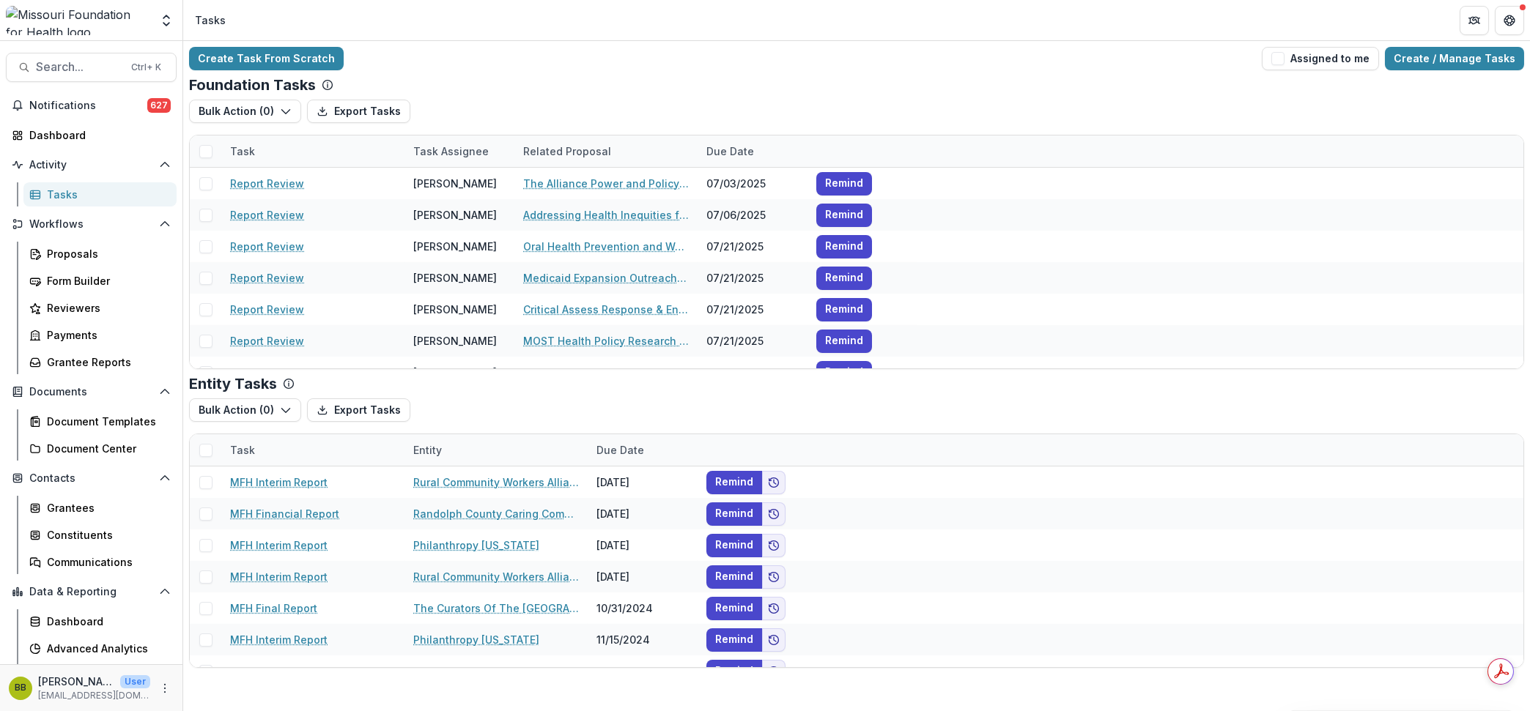
scroll to position [23, 0]
